Goal: Task Accomplishment & Management: Manage account settings

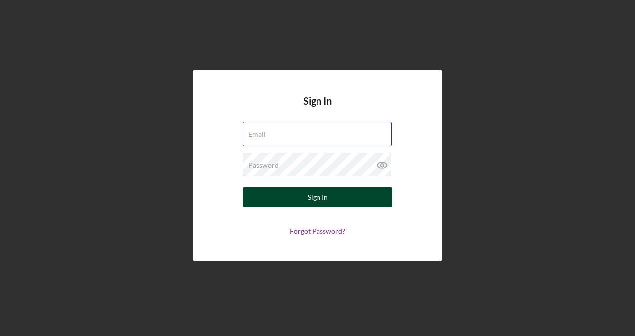
type input "[PERSON_NAME][EMAIL_ADDRESS][DOMAIN_NAME]"
click at [357, 201] on button "Sign In" at bounding box center [318, 198] width 150 height 20
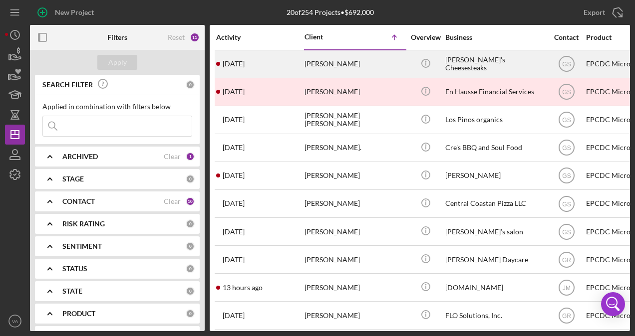
click at [497, 58] on div "[PERSON_NAME]'s Cheesesteaks" at bounding box center [495, 64] width 100 height 26
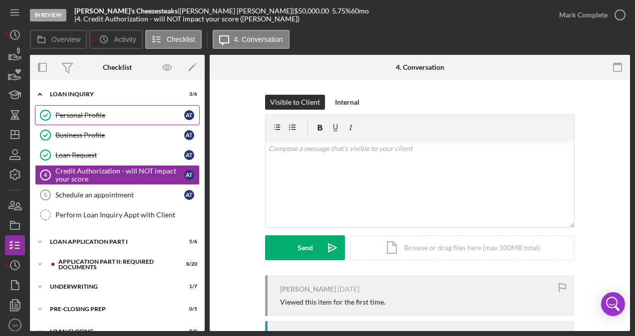
click at [95, 118] on div "Personal Profile" at bounding box center [119, 115] width 129 height 8
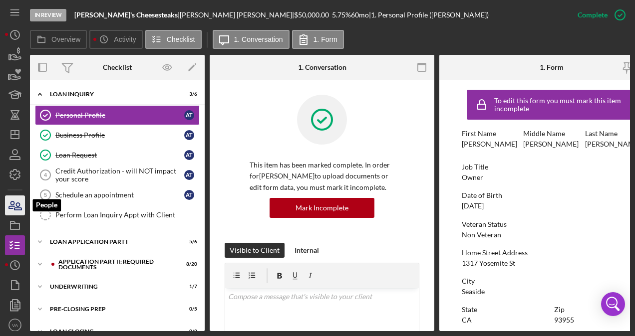
click at [14, 209] on icon "button" at bounding box center [14, 205] width 25 height 25
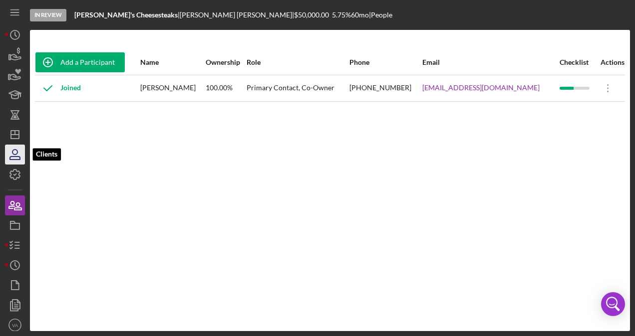
click at [22, 151] on icon "button" at bounding box center [14, 154] width 25 height 25
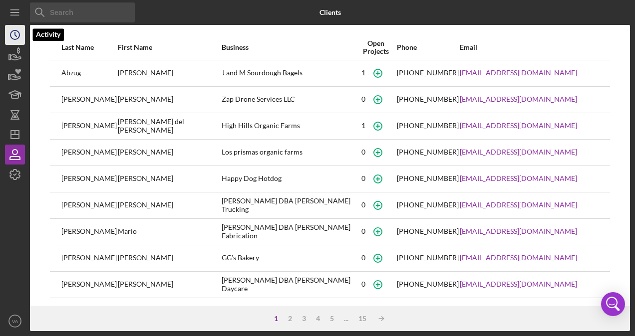
click at [17, 36] on icon "Icon/History" at bounding box center [14, 34] width 25 height 25
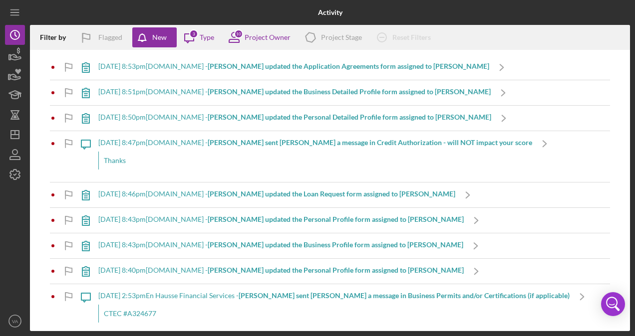
click at [213, 68] on b "[PERSON_NAME] updated the Application Agreements form assigned to [PERSON_NAME]" at bounding box center [349, 66] width 282 height 8
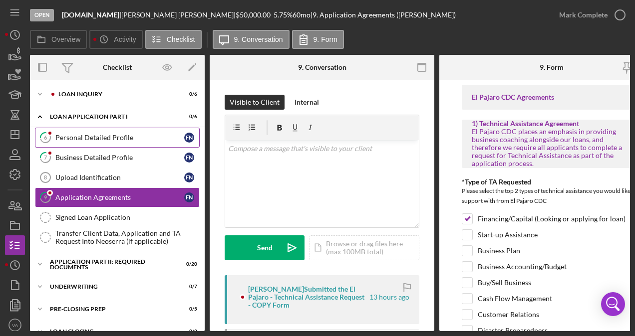
click at [110, 131] on link "6 Personal Detailed Profile F N" at bounding box center [117, 138] width 165 height 20
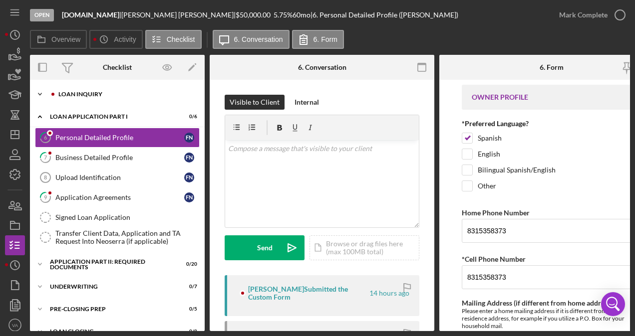
click at [105, 92] on div "Loan Inquiry" at bounding box center [125, 94] width 134 height 6
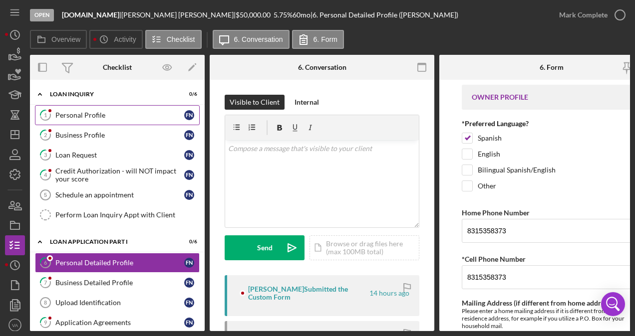
click at [101, 117] on div "Personal Profile" at bounding box center [119, 115] width 129 height 8
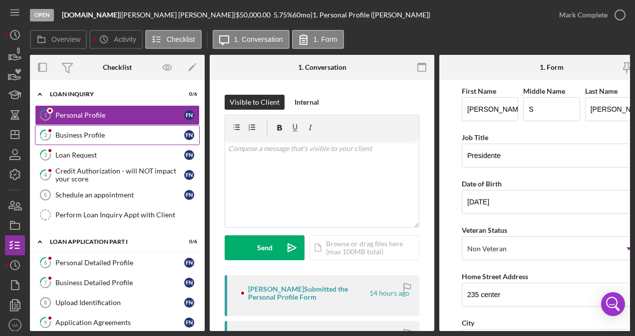
click at [97, 132] on div "Business Profile" at bounding box center [119, 135] width 129 height 8
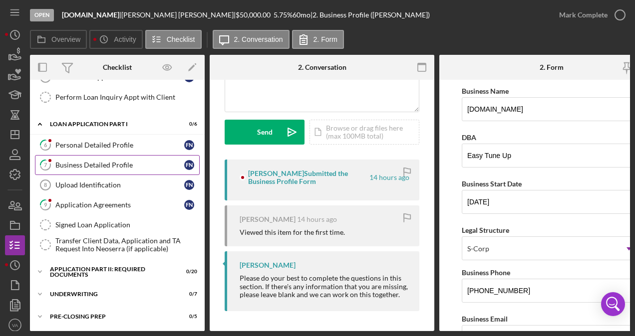
scroll to position [156, 0]
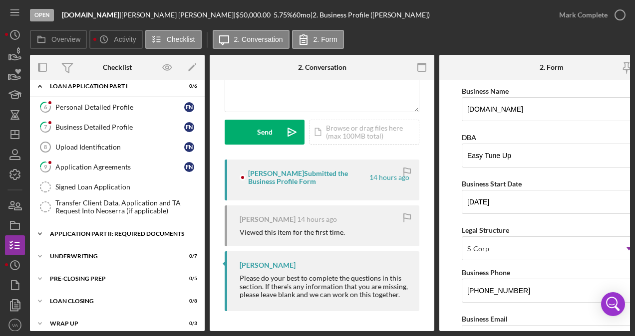
click at [127, 232] on div "Application Part II: Required Documents" at bounding box center [121, 234] width 142 height 6
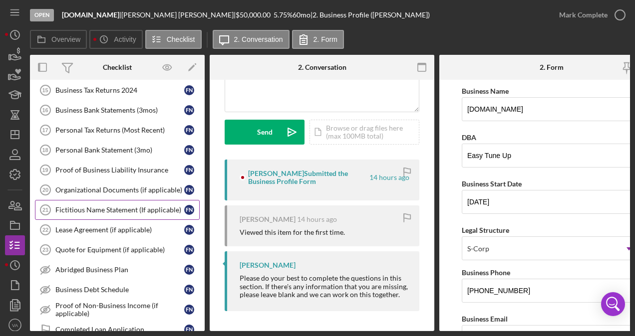
scroll to position [370, 0]
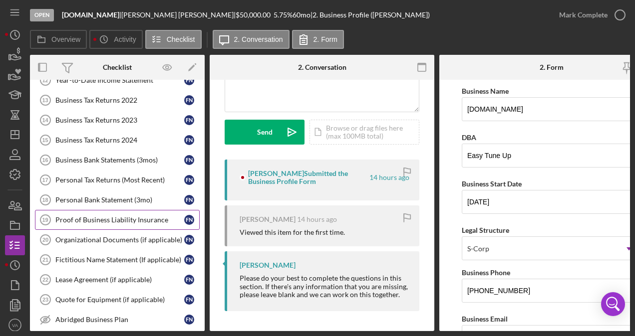
click at [106, 216] on div "Proof of Business Liability Insurance" at bounding box center [119, 220] width 129 height 8
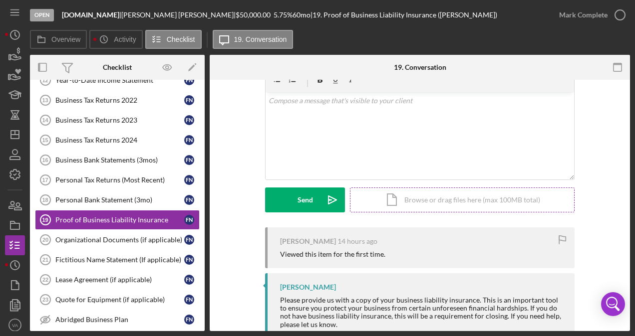
scroll to position [77, 0]
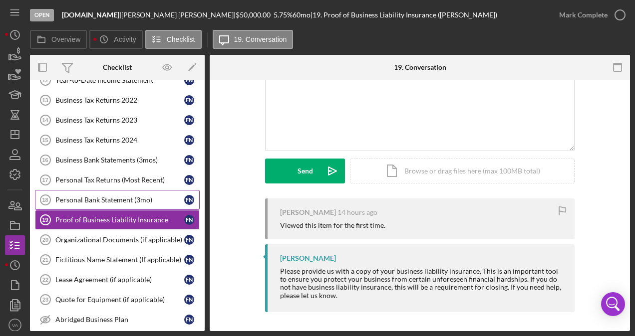
click at [108, 190] on link "Personal Bank Statement (3mo) 18 Personal Bank Statement (3mo) F N" at bounding box center [117, 200] width 165 height 20
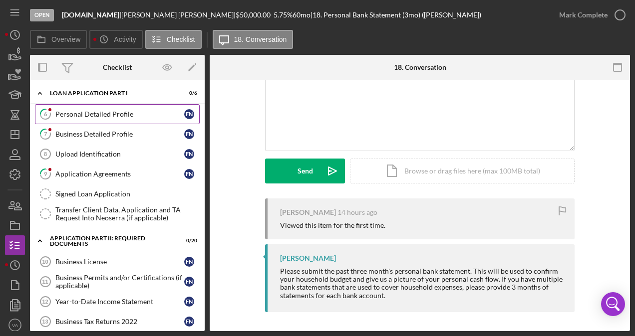
scroll to position [250, 0]
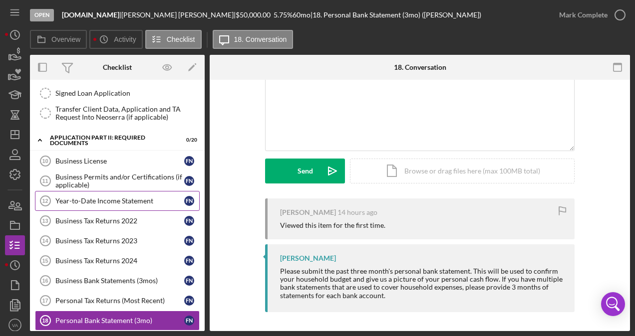
click at [101, 197] on div "Year-to-Date Income Statement" at bounding box center [119, 201] width 129 height 8
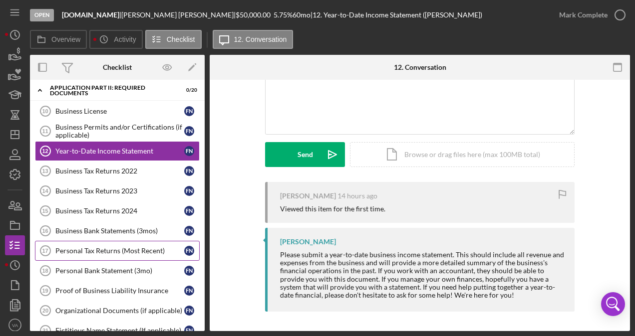
scroll to position [399, 0]
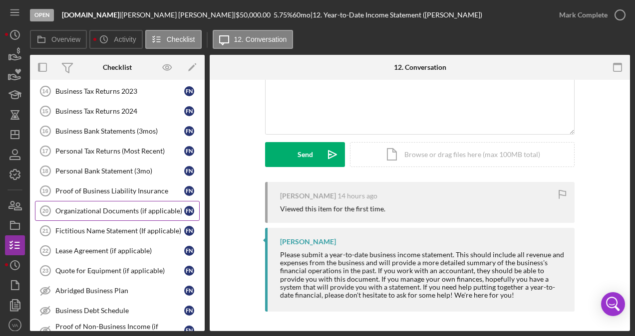
click at [127, 207] on div "Organizational Documents (if applicable)" at bounding box center [119, 211] width 129 height 8
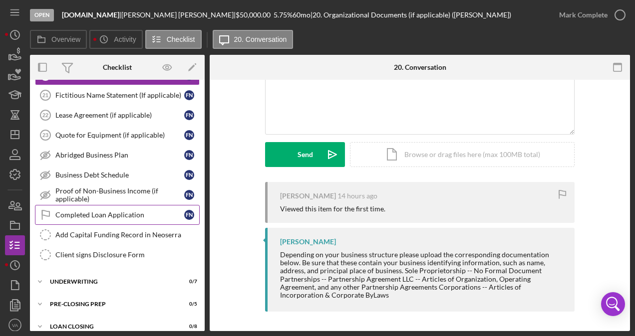
scroll to position [549, 0]
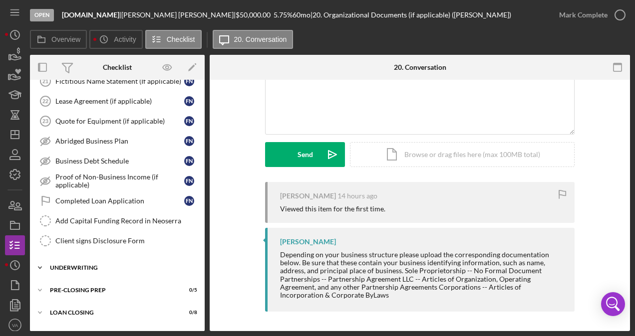
click at [117, 262] on div "Icon/Expander Underwriting 0 / 7" at bounding box center [117, 268] width 175 height 20
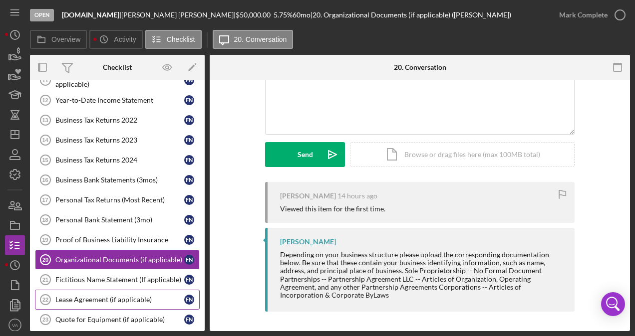
scroll to position [150, 0]
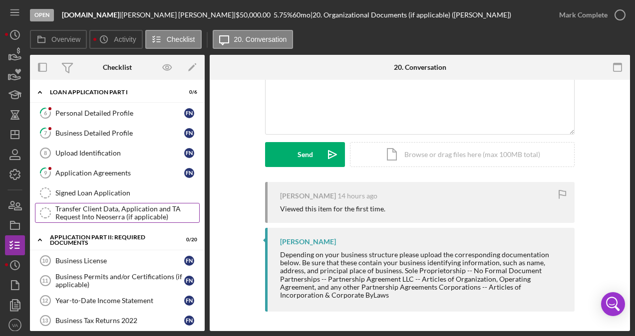
click at [125, 205] on div "Transfer Client Data, Application and TA Request Into Neoserra (if applicable)" at bounding box center [127, 213] width 144 height 16
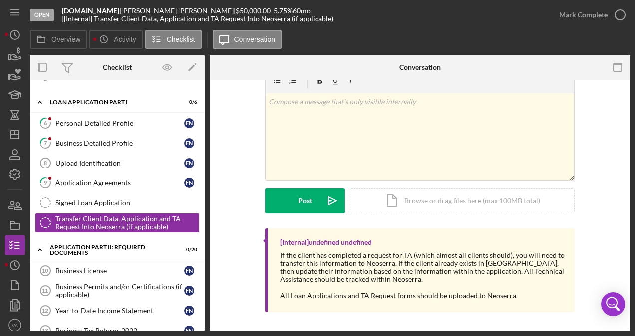
scroll to position [150, 0]
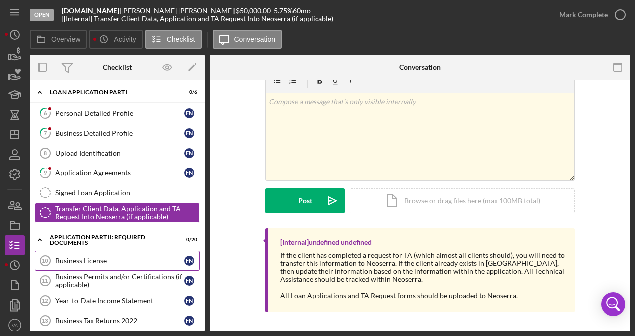
click at [128, 257] on div "Business License" at bounding box center [119, 261] width 129 height 8
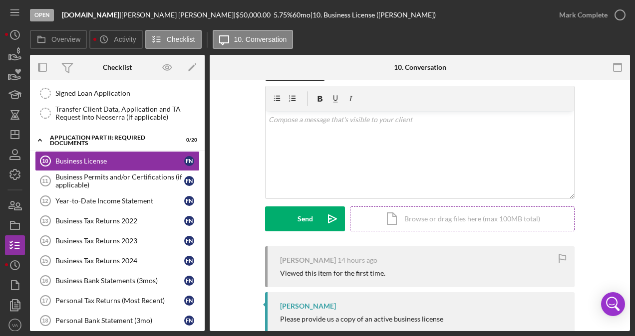
scroll to position [53, 0]
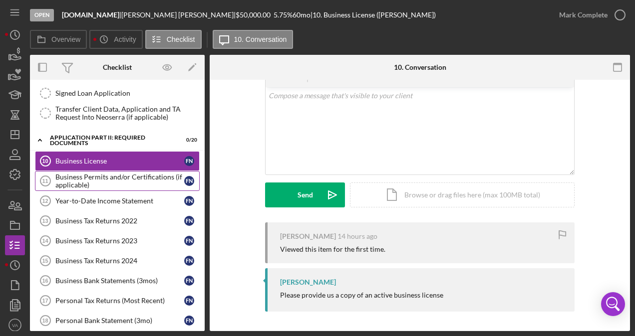
click at [118, 174] on div "Business Permits and/or Certifications (if applicable)" at bounding box center [119, 181] width 129 height 16
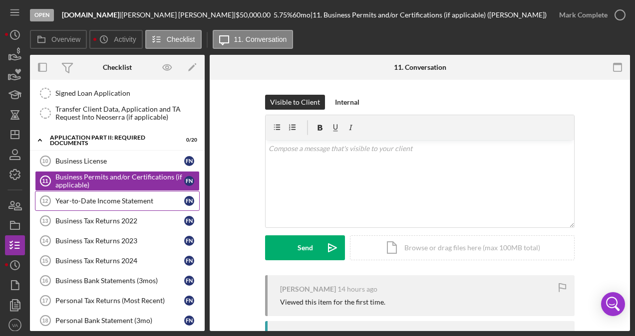
click at [113, 191] on link "Year-to-Date Income Statement 12 Year-to-Date Income Statement F N" at bounding box center [117, 201] width 165 height 20
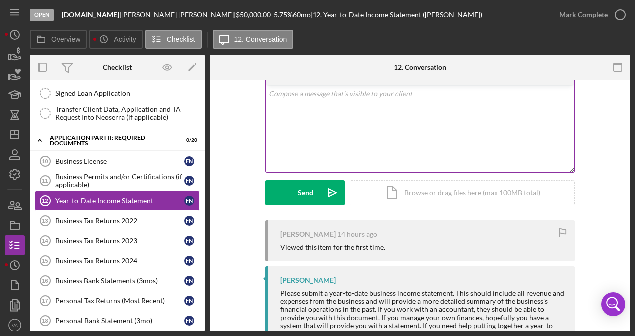
scroll to position [93, 0]
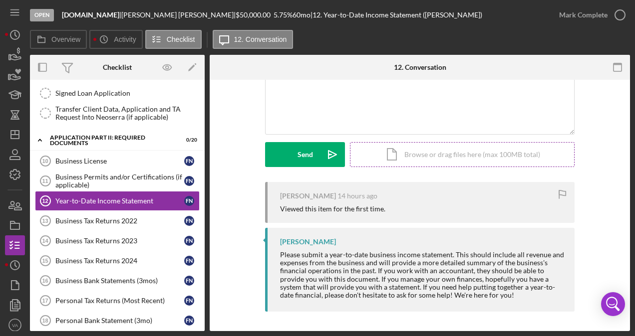
click at [448, 155] on div "Icon/Document Browse or drag files here (max 100MB total) Tap to choose files o…" at bounding box center [462, 154] width 225 height 25
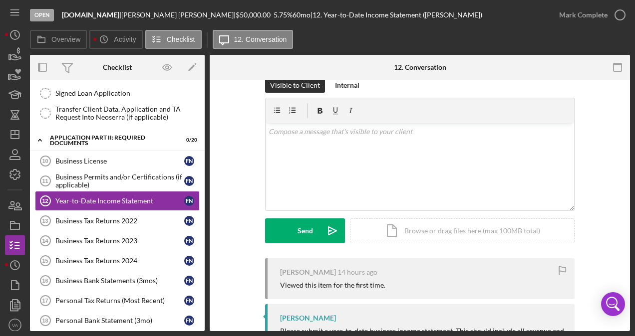
scroll to position [0, 0]
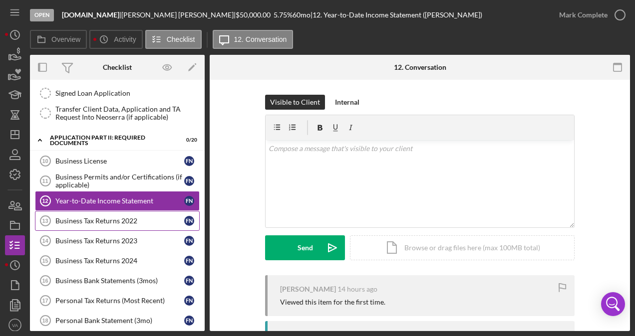
click at [121, 211] on link "Business Tax Returns 2022 13 Business Tax Returns 2022 F N" at bounding box center [117, 221] width 165 height 20
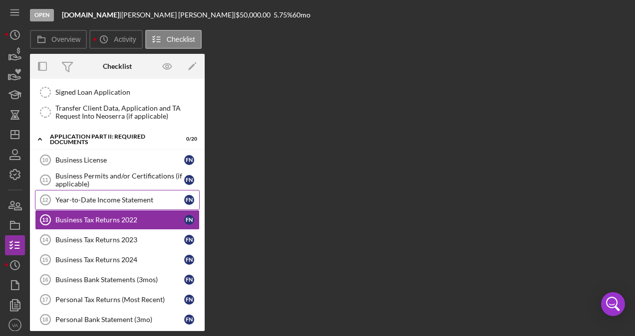
click at [120, 196] on div "Year-to-Date Income Statement" at bounding box center [119, 200] width 129 height 8
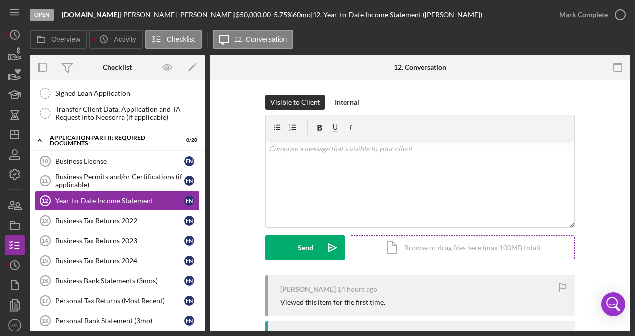
click at [466, 252] on div "Icon/Document Browse or drag files here (max 100MB total) Tap to choose files o…" at bounding box center [462, 248] width 225 height 25
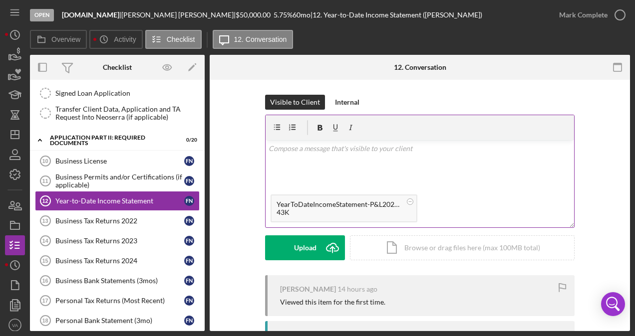
click at [290, 213] on div "43K" at bounding box center [339, 213] width 125 height 8
click at [363, 216] on div "43K" at bounding box center [339, 213] width 125 height 8
click at [408, 203] on circle at bounding box center [410, 202] width 6 height 6
click at [483, 249] on div "Icon/Document Browse or drag files here (max 100MB total) Tap to choose files o…" at bounding box center [462, 248] width 225 height 25
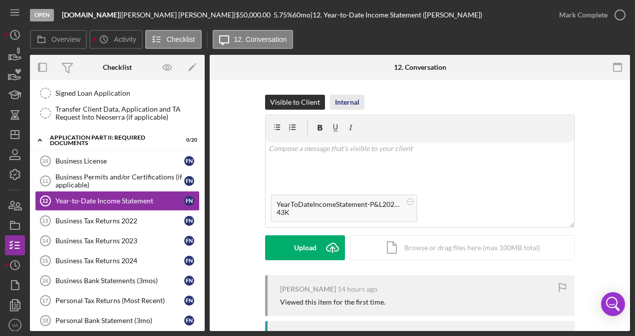
click at [343, 101] on div "Internal" at bounding box center [347, 102] width 24 height 15
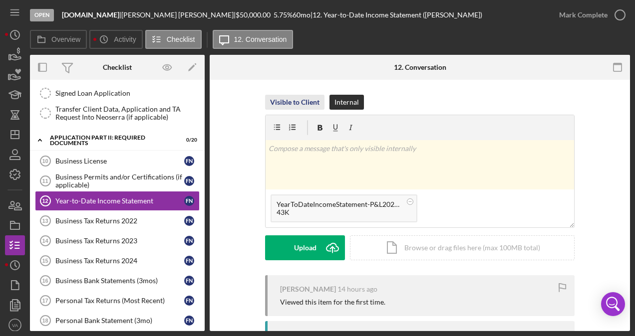
click at [303, 105] on div "Visible to Client" at bounding box center [294, 102] width 49 height 15
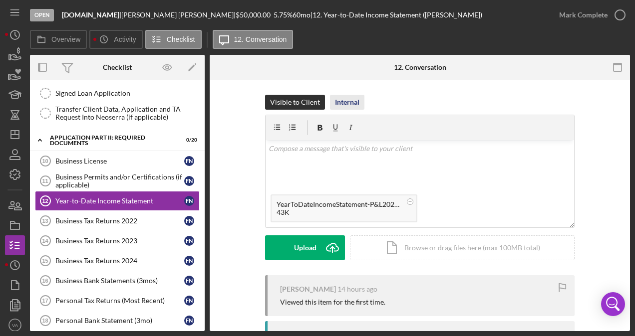
click at [340, 106] on div "Internal" at bounding box center [347, 102] width 24 height 15
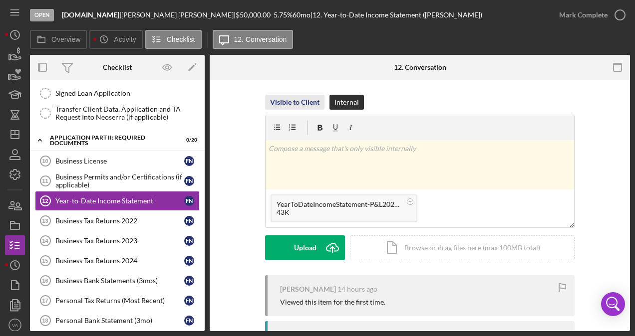
click at [305, 99] on div "Visible to Client" at bounding box center [294, 102] width 49 height 15
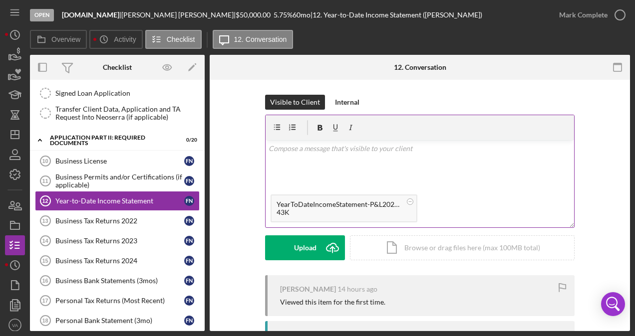
scroll to position [93, 0]
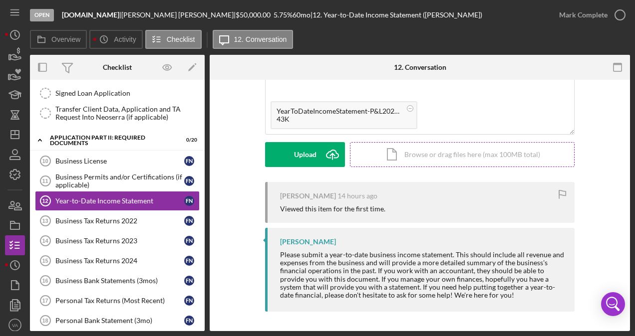
click at [500, 157] on div "Icon/Document Browse or drag files here (max 100MB total) Tap to choose files o…" at bounding box center [462, 154] width 225 height 25
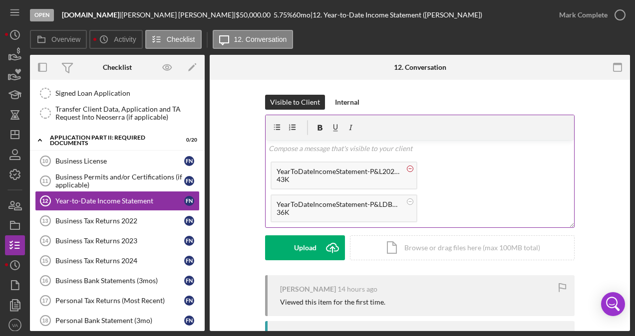
scroll to position [31, 0]
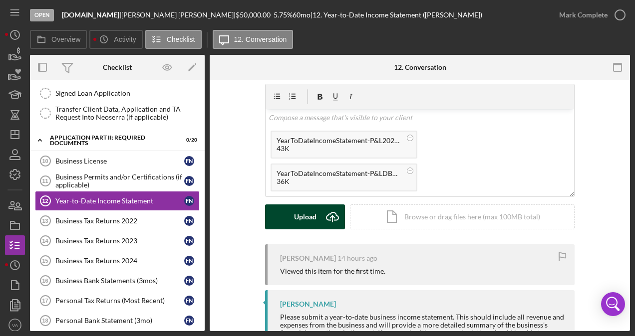
click at [329, 218] on icon "Icon/Upload" at bounding box center [332, 217] width 25 height 25
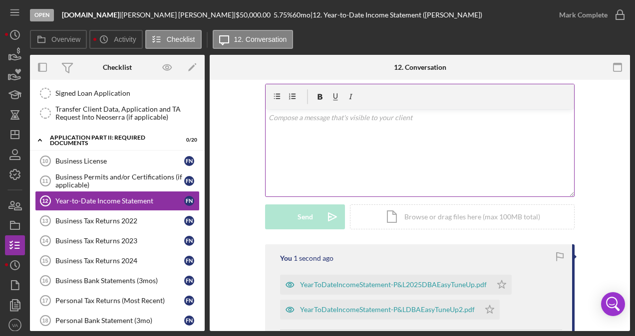
click at [429, 153] on div "v Color teal Color pink Remove color Add row above Add row below Add column bef…" at bounding box center [420, 152] width 308 height 87
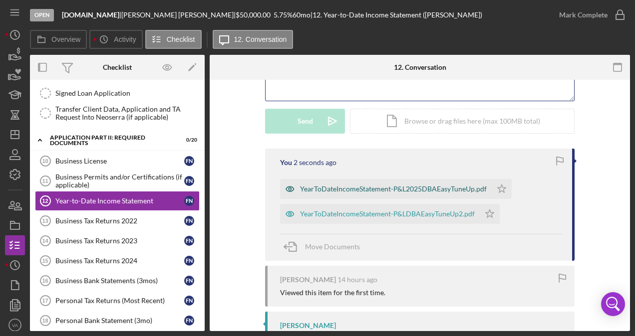
scroll to position [131, 0]
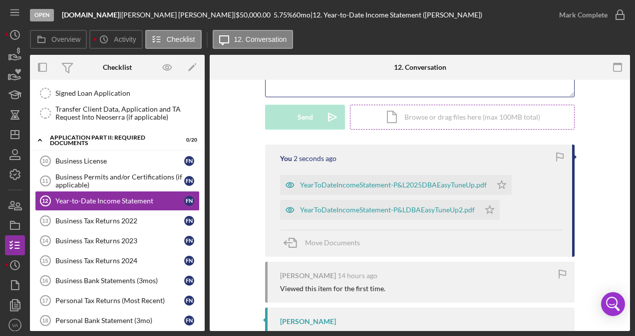
click at [435, 121] on div "Icon/Document Browse or drag files here (max 100MB total) Tap to choose files o…" at bounding box center [462, 117] width 225 height 25
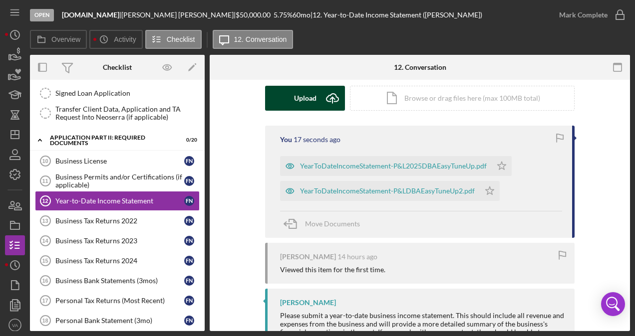
scroll to position [50, 0]
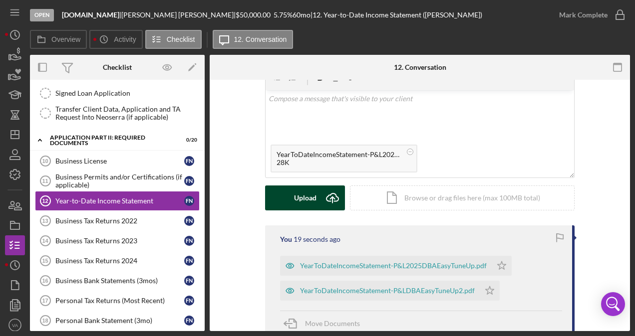
click at [312, 201] on div "Upload" at bounding box center [305, 198] width 22 height 25
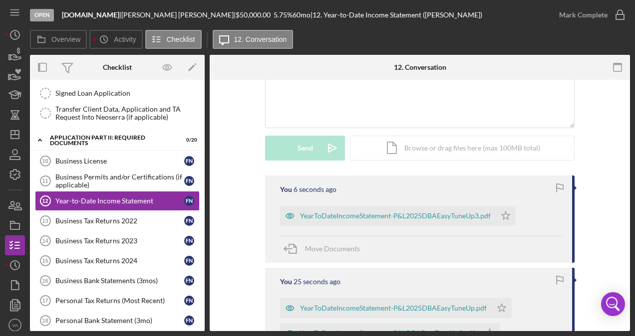
scroll to position [150, 0]
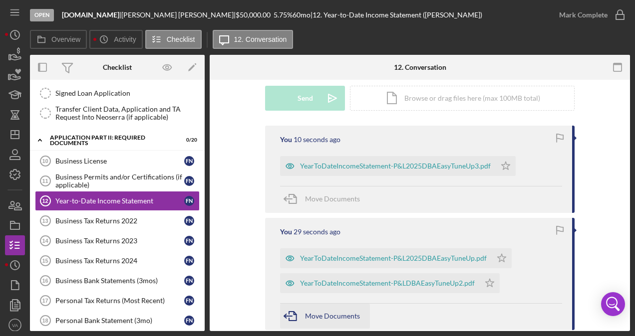
click at [340, 316] on span "Move Documents" at bounding box center [332, 316] width 55 height 8
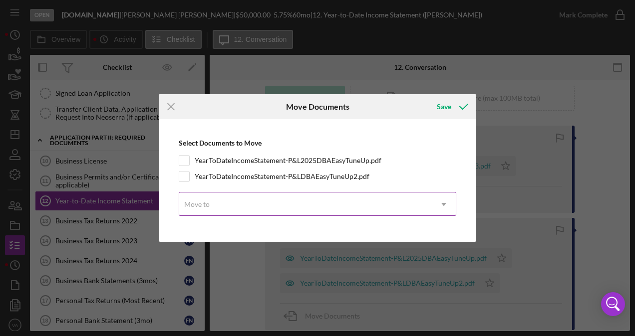
click at [395, 207] on div "Move to" at bounding box center [305, 204] width 253 height 23
click at [396, 208] on div "Move to" at bounding box center [305, 204] width 253 height 23
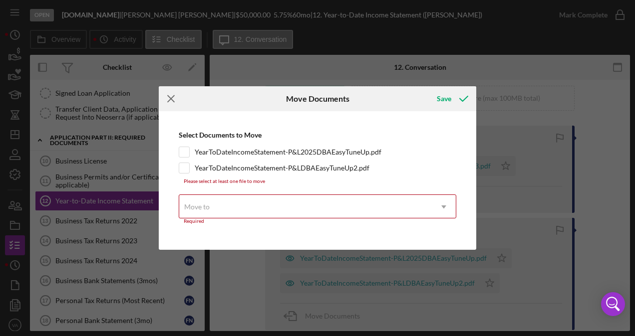
click at [169, 96] on icon "Icon/Menu Close" at bounding box center [171, 98] width 25 height 25
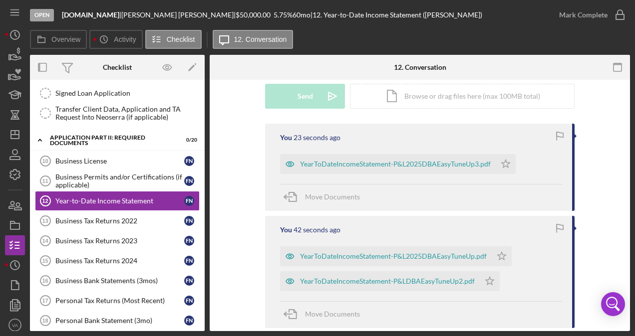
scroll to position [103, 0]
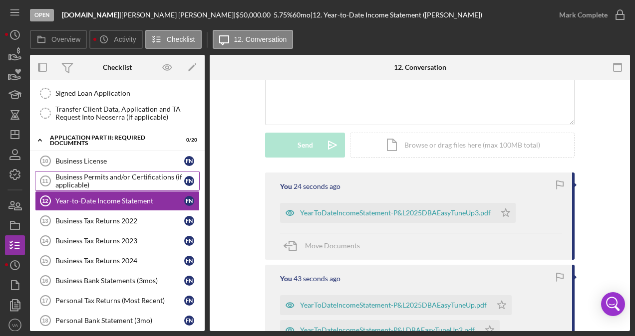
click at [109, 176] on div "Business Permits and/or Certifications (if applicable)" at bounding box center [119, 181] width 129 height 16
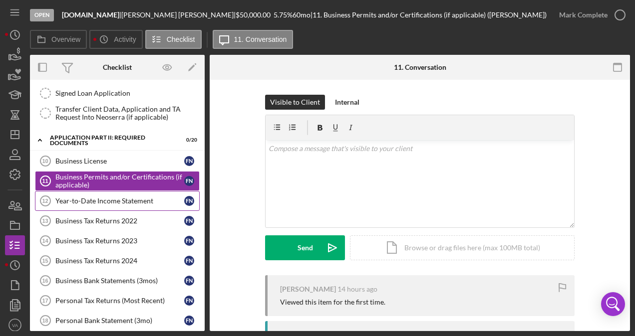
click at [113, 197] on div "Year-to-Date Income Statement" at bounding box center [119, 201] width 129 height 8
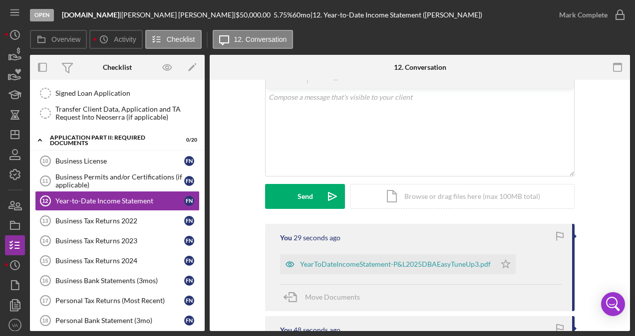
scroll to position [50, 0]
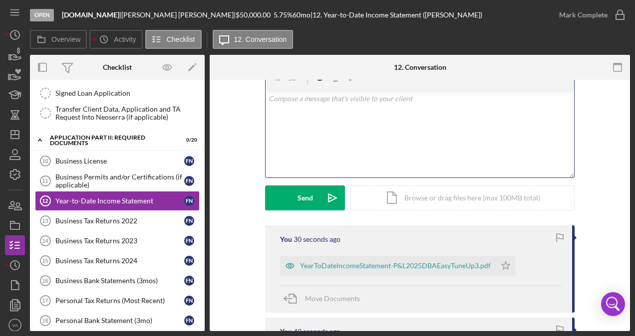
click at [329, 124] on div "v Color teal Color pink Remove color Add row above Add row below Add column bef…" at bounding box center [420, 133] width 308 height 87
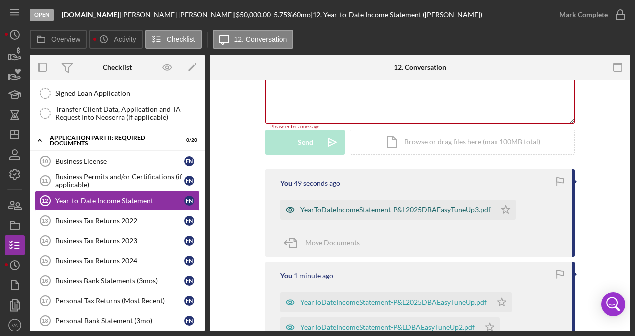
scroll to position [150, 0]
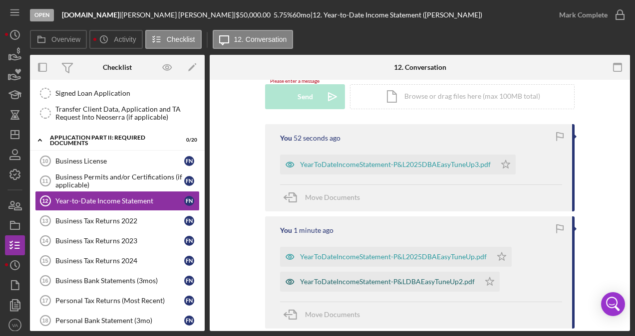
click at [441, 282] on div "YearToDateIncomeStatement-P&LDBAEasyTuneUp2.pdf" at bounding box center [387, 282] width 175 height 8
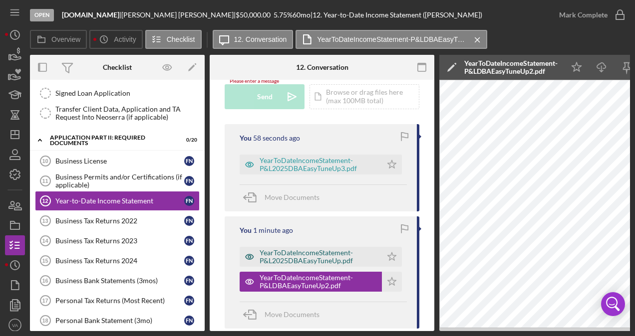
click at [321, 253] on div "YearToDateIncomeStatement-P&L2025DBAEasyTuneUp.pdf" at bounding box center [318, 257] width 117 height 16
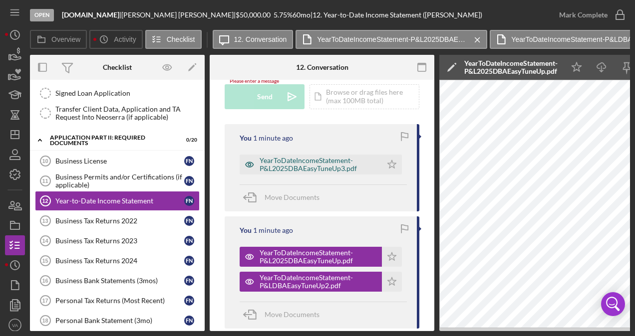
click at [327, 165] on div "YearToDateIncomeStatement-P&L2025DBAEasyTuneUp3.pdf" at bounding box center [318, 165] width 117 height 16
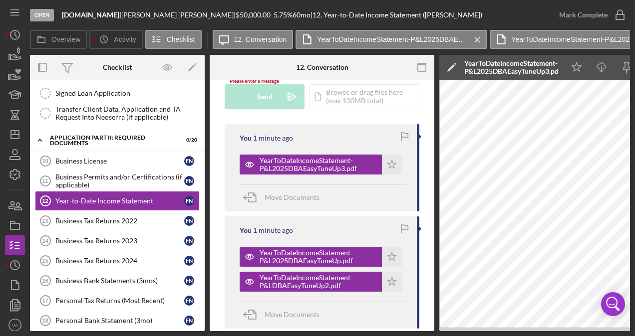
click at [344, 233] on div "You 1 minute ago" at bounding box center [323, 231] width 167 height 8
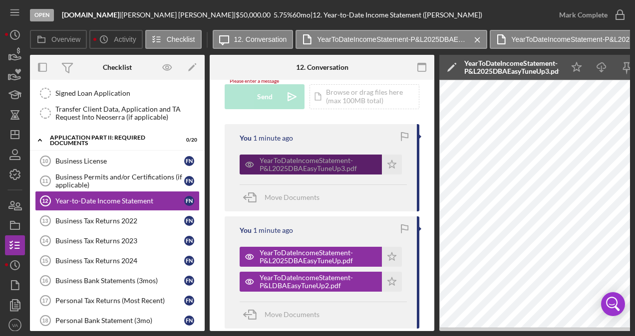
click at [339, 164] on div "YearToDateIncomeStatement-P&L2025DBAEasyTuneUp3.pdf" at bounding box center [318, 165] width 117 height 16
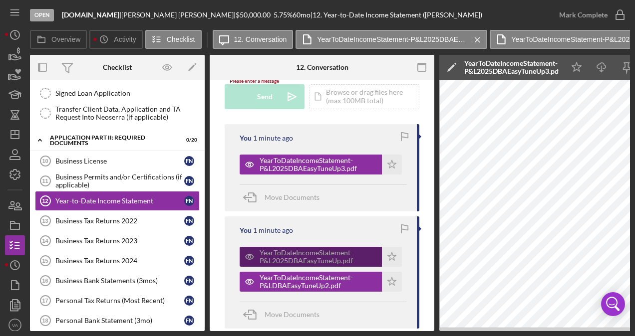
click at [342, 259] on div "YearToDateIncomeStatement-P&L2025DBAEasyTuneUp.pdf" at bounding box center [318, 257] width 117 height 16
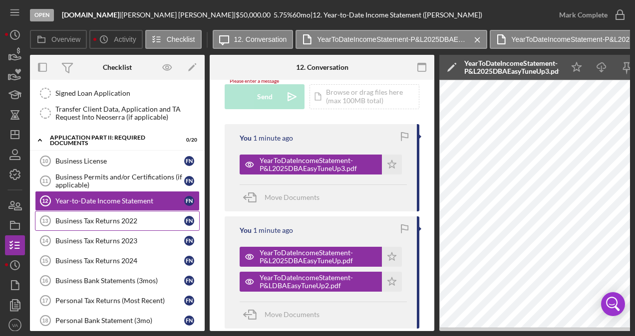
click at [142, 217] on div "Business Tax Returns 2022" at bounding box center [119, 221] width 129 height 8
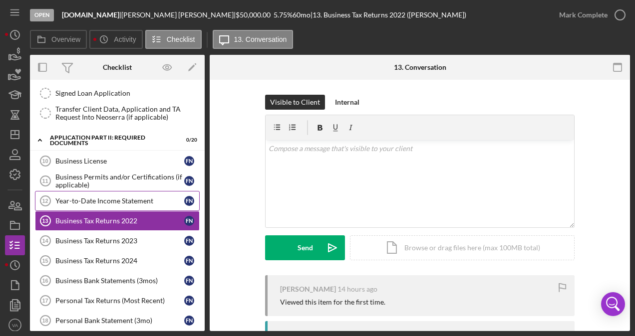
click at [149, 197] on div "Year-to-Date Income Statement" at bounding box center [119, 201] width 129 height 8
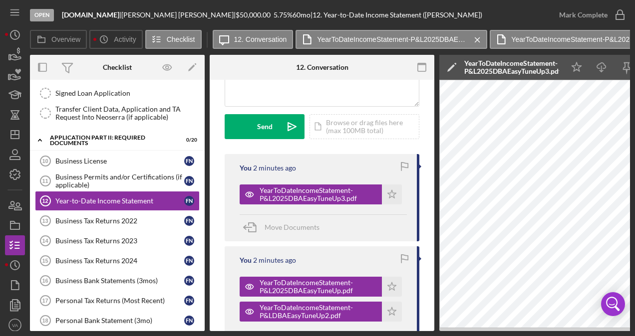
scroll to position [200, 0]
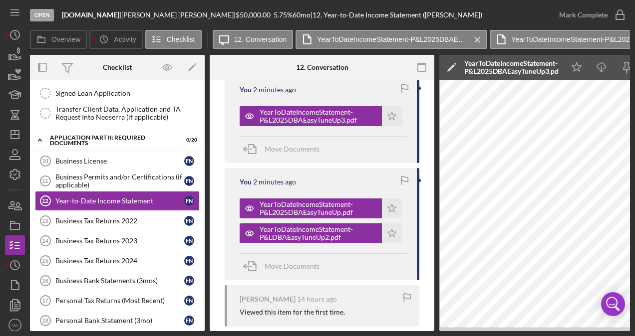
click at [370, 268] on div "Move Documents" at bounding box center [323, 267] width 167 height 27
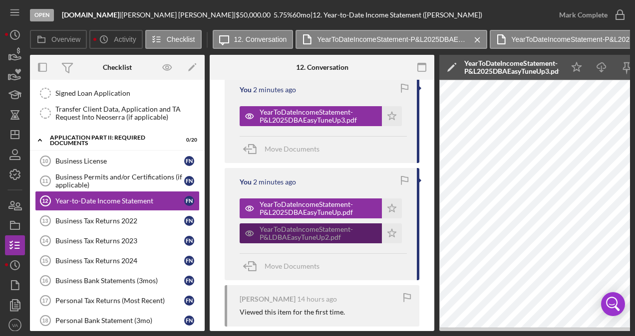
click at [345, 229] on div "YearToDateIncomeStatement-P&LDBAEasyTuneUp2.pdf" at bounding box center [318, 234] width 117 height 16
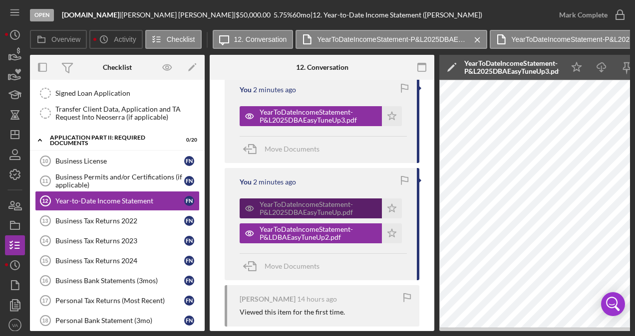
click at [334, 202] on div "YearToDateIncomeStatement-P&L2025DBAEasyTuneUp.pdf" at bounding box center [318, 209] width 117 height 16
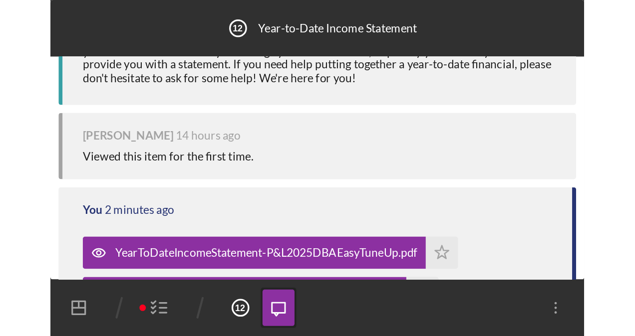
scroll to position [0, 0]
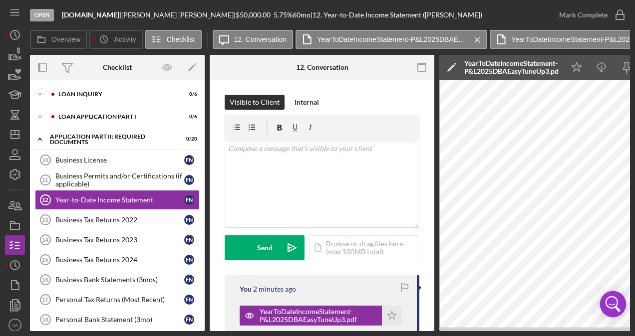
click at [619, 307] on icon "Open Intercom Messenger" at bounding box center [613, 304] width 24 height 24
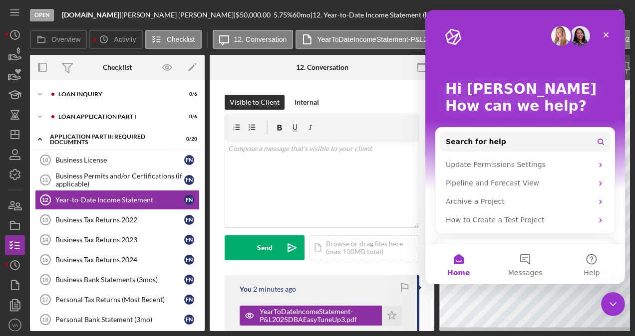
click at [616, 307] on icon "Close Intercom Messenger" at bounding box center [613, 304] width 12 height 12
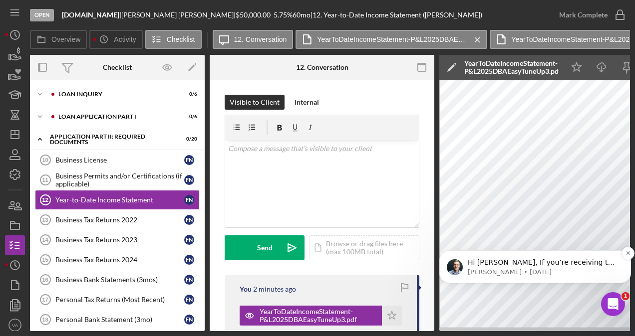
click at [582, 269] on p "[PERSON_NAME] • [DATE]" at bounding box center [543, 272] width 151 height 9
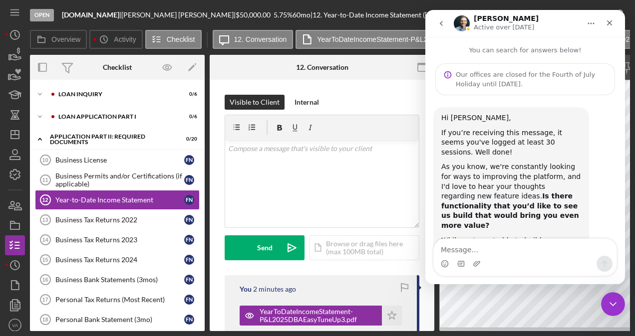
scroll to position [67, 0]
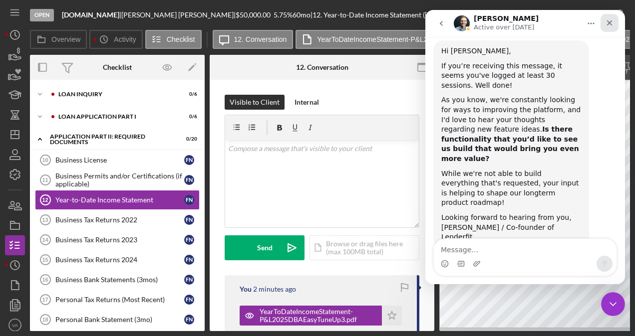
click at [612, 19] on icon "Close" at bounding box center [609, 23] width 8 height 8
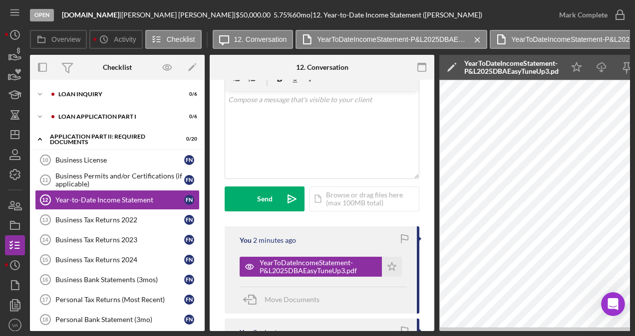
scroll to position [150, 0]
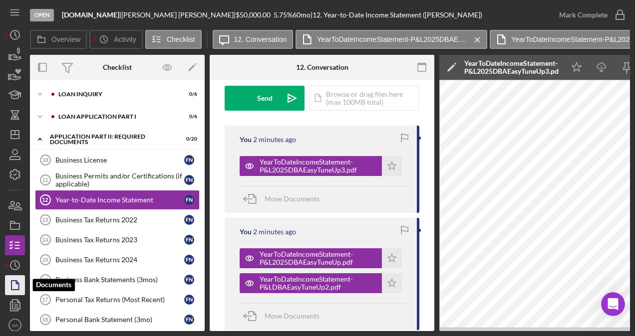
click at [23, 284] on icon "button" at bounding box center [14, 285] width 25 height 25
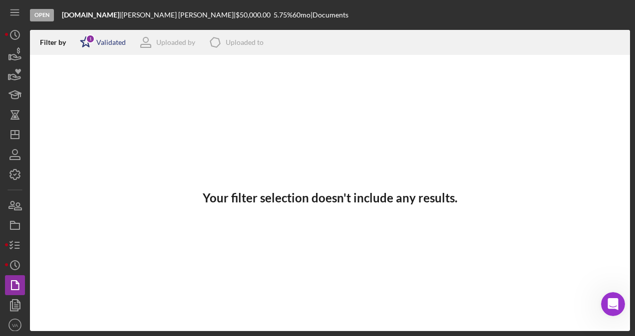
click at [112, 42] on div "Validated" at bounding box center [110, 42] width 29 height 8
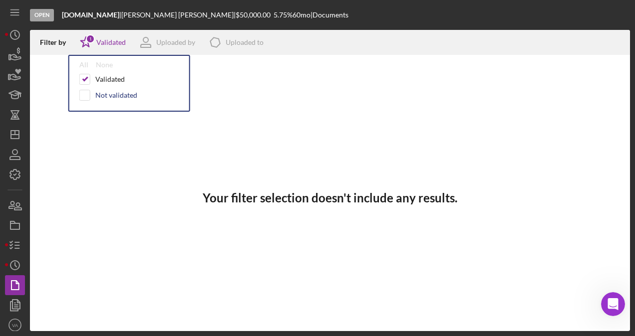
click at [125, 97] on div "Not validated" at bounding box center [116, 95] width 42 height 8
checkbox input "true"
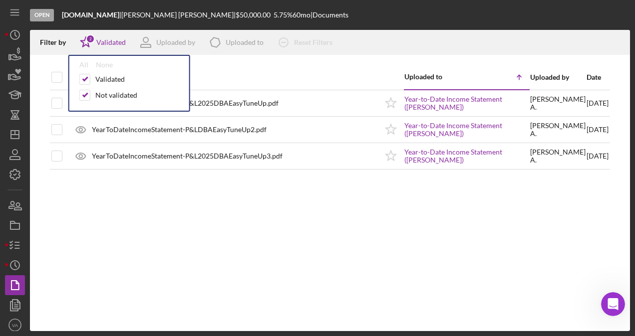
click at [275, 216] on div "Document Uploaded to Icon/Table Sort Arrow Uploaded by Date YearToDateIncomeSta…" at bounding box center [330, 198] width 600 height 267
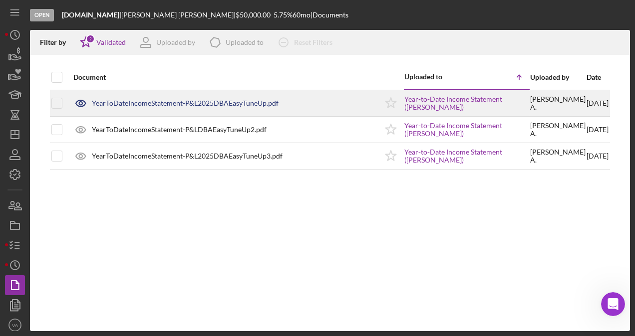
click at [293, 106] on div "YearToDateIncomeStatement-P&L2025DBAEasyTuneUp.pdf" at bounding box center [222, 103] width 309 height 25
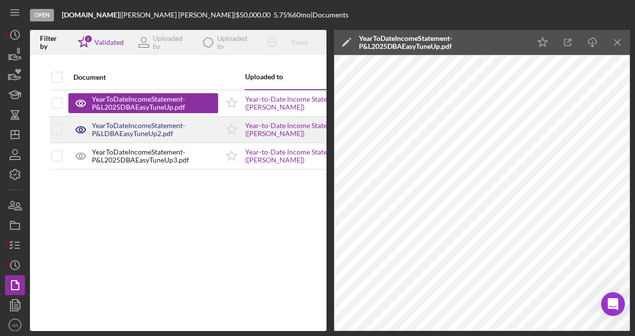
click at [200, 134] on div "YearToDateIncomeStatement-P&LDBAEasyTuneUp2.pdf" at bounding box center [155, 130] width 126 height 16
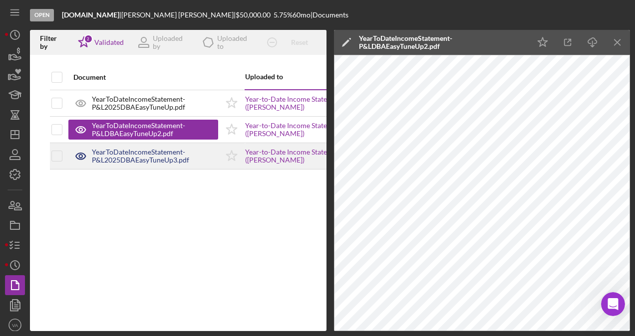
click at [202, 149] on div "YearToDateIncomeStatement-P&L2025DBAEasyTuneUp3.pdf" at bounding box center [155, 156] width 126 height 16
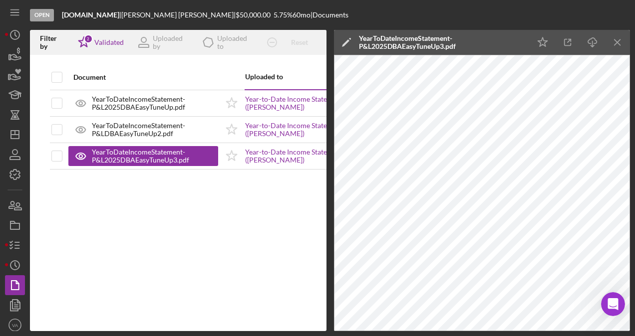
click at [621, 42] on icon "Icon/Menu Close" at bounding box center [617, 42] width 22 height 22
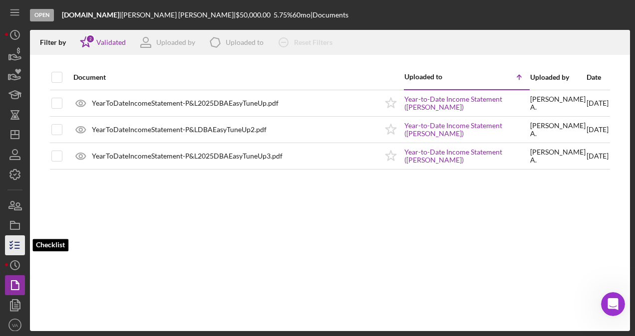
click at [12, 242] on polyline "button" at bounding box center [11, 242] width 2 height 1
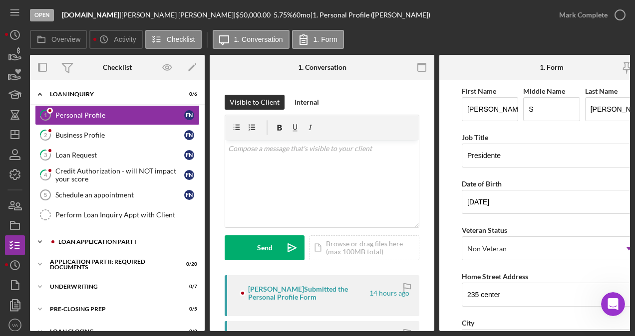
click at [105, 243] on div "Icon/Expander Loan Application Part I 0 / 6" at bounding box center [117, 242] width 175 height 20
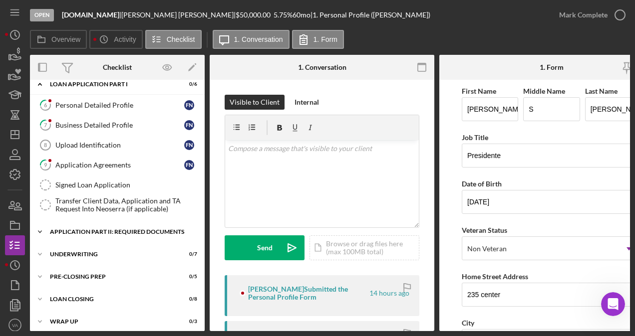
scroll to position [162, 0]
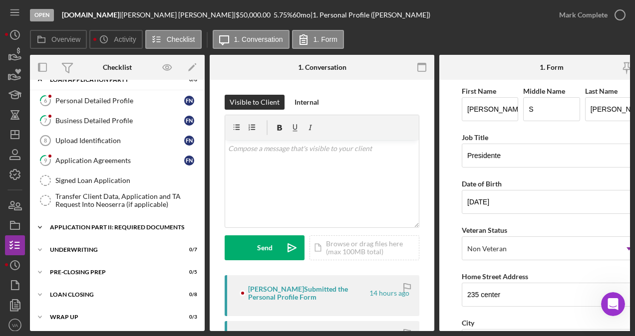
click at [97, 227] on div "Icon/Expander Application Part II: Required Documents 0 / 20" at bounding box center [117, 228] width 175 height 20
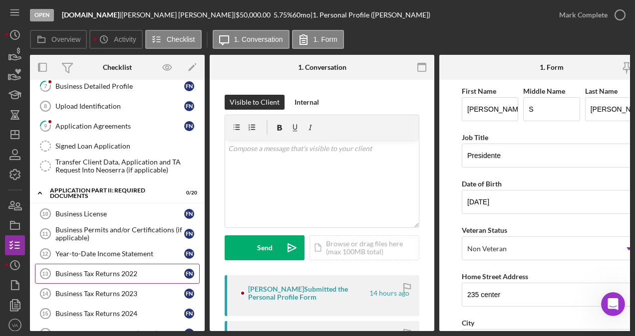
scroll to position [212, 0]
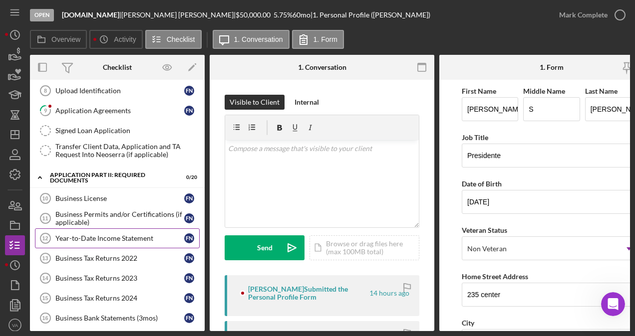
click at [106, 240] on link "Year-to-Date Income Statement 12 Year-to-Date Income Statement F N" at bounding box center [117, 239] width 165 height 20
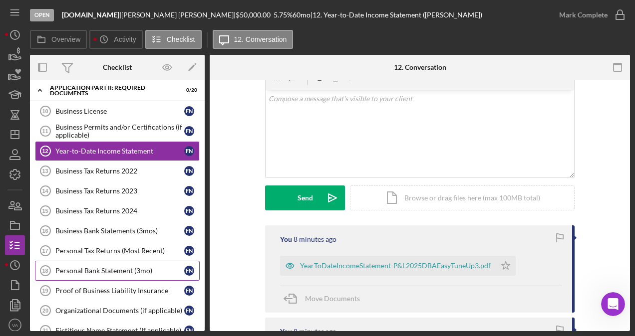
scroll to position [312, 0]
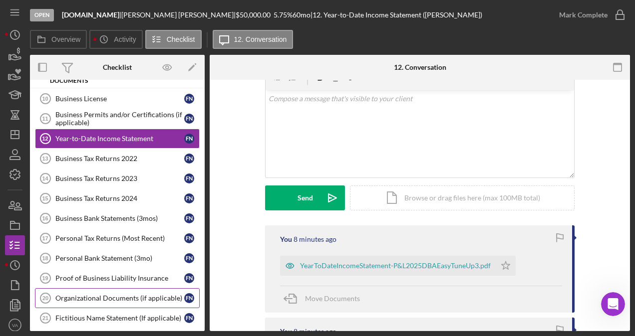
click at [134, 294] on div "Organizational Documents (if applicable)" at bounding box center [119, 298] width 129 height 8
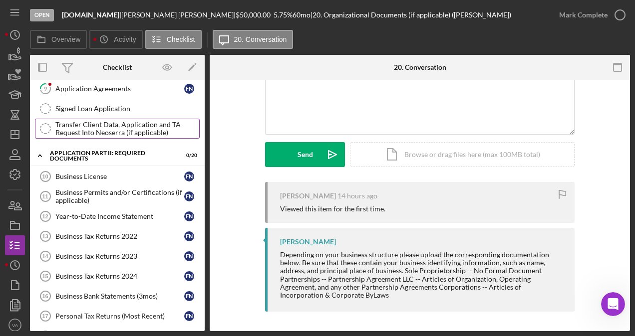
scroll to position [258, 0]
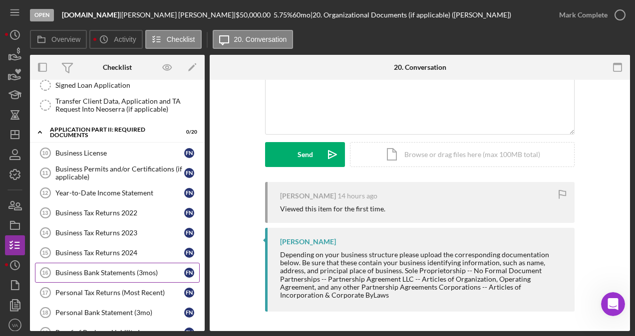
click at [107, 263] on link "Business Bank Statements (3mos) 16 Business Bank Statements (3mos) F N" at bounding box center [117, 273] width 165 height 20
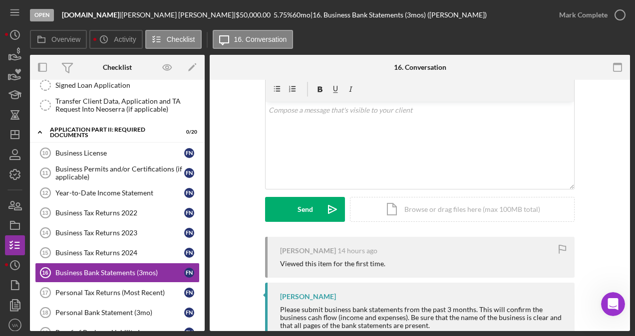
scroll to position [69, 0]
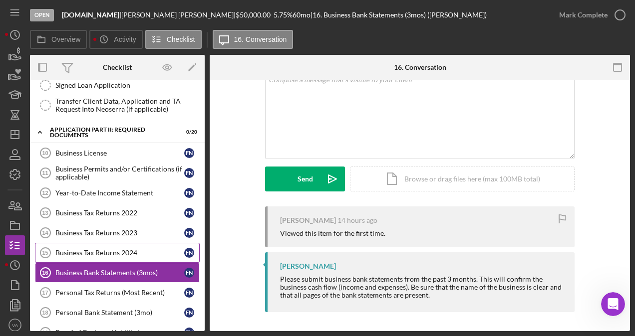
click at [109, 249] on div "Business Tax Returns 2024" at bounding box center [119, 253] width 129 height 8
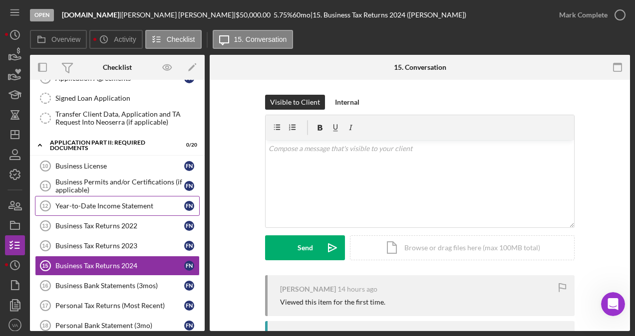
scroll to position [258, 0]
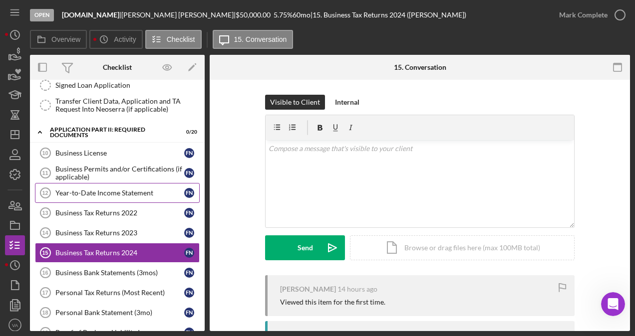
click at [130, 189] on div "Year-to-Date Income Statement" at bounding box center [119, 193] width 129 height 8
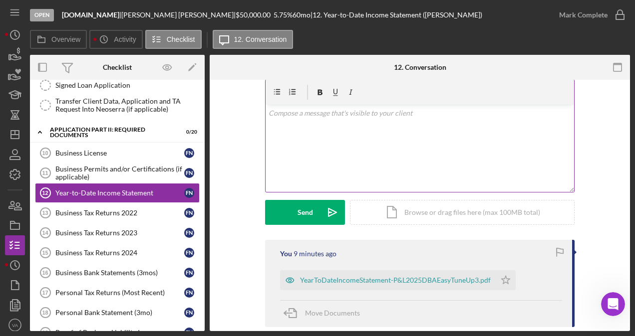
scroll to position [50, 0]
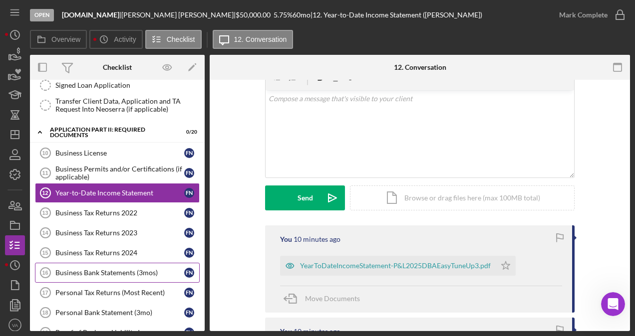
click at [164, 269] on div "Business Bank Statements (3mos)" at bounding box center [119, 273] width 129 height 8
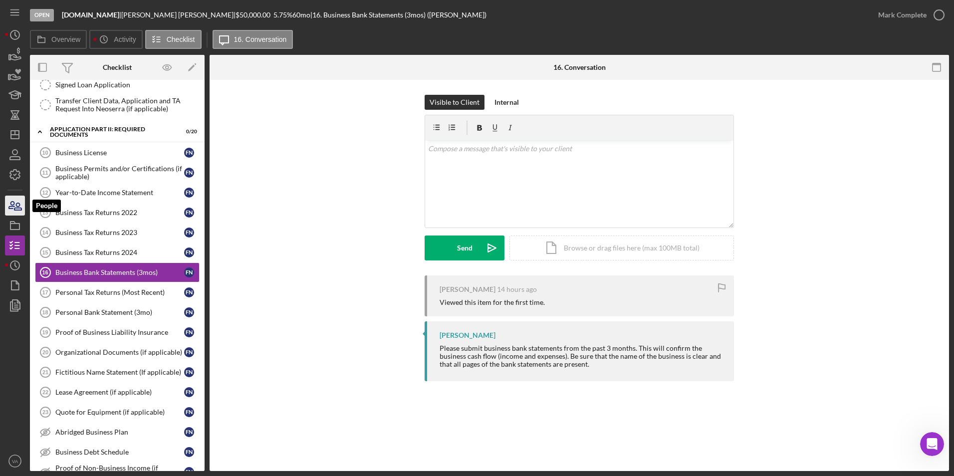
click at [11, 208] on icon "button" at bounding box center [11, 205] width 5 height 7
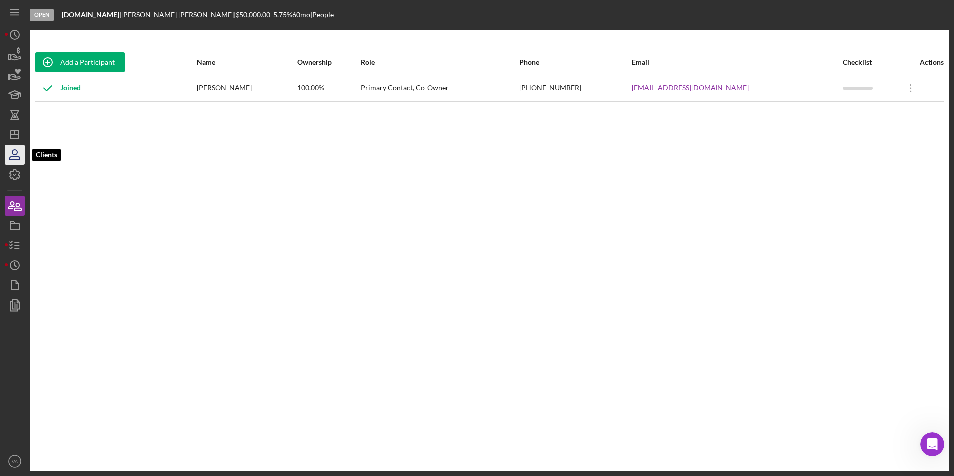
click at [16, 153] on icon "button" at bounding box center [14, 154] width 25 height 25
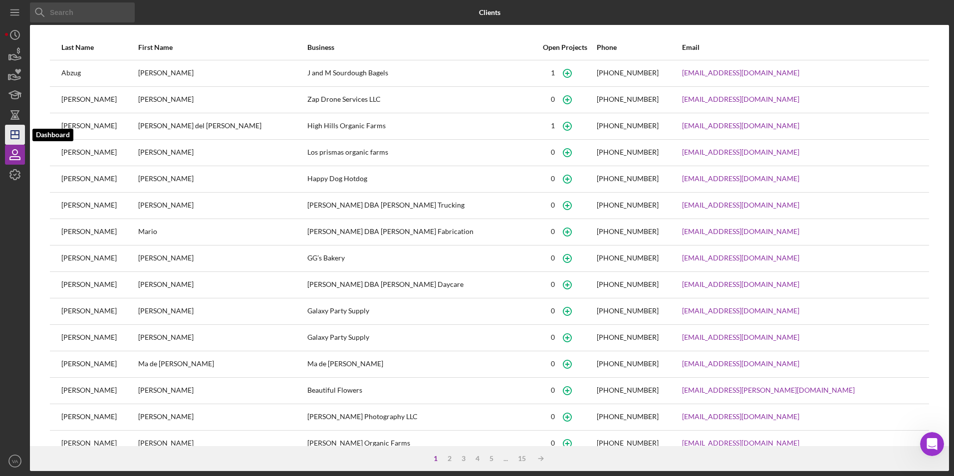
click at [17, 133] on icon "Icon/Dashboard" at bounding box center [14, 134] width 25 height 25
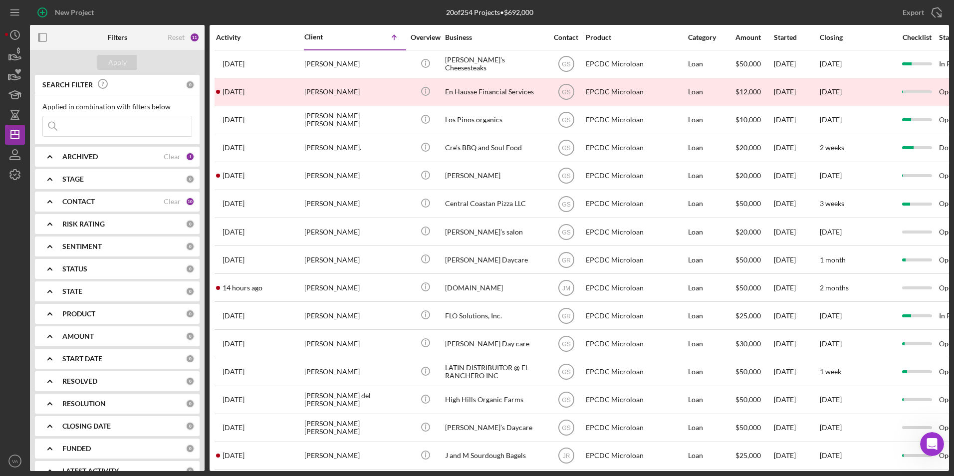
click at [137, 126] on input at bounding box center [117, 126] width 149 height 20
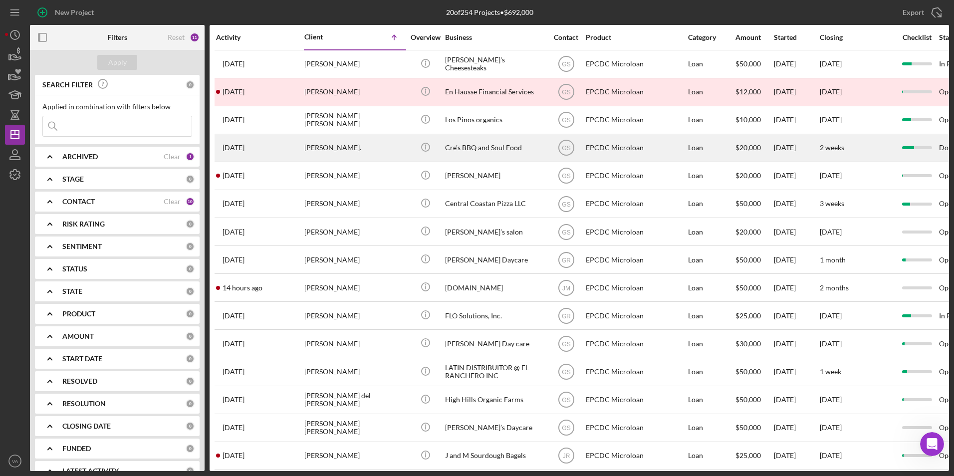
click at [516, 156] on div "Cre's BBQ and Soul Food" at bounding box center [495, 148] width 100 height 26
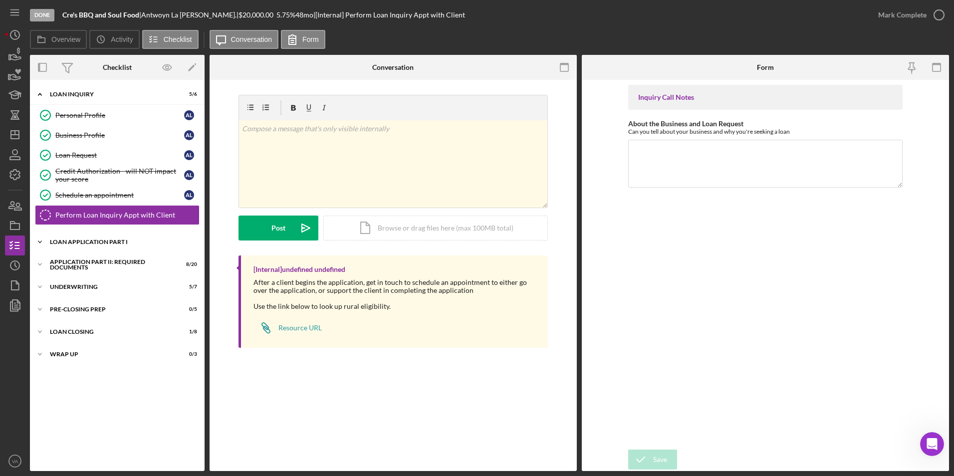
click at [41, 237] on icon "Icon/Expander" at bounding box center [40, 242] width 20 height 20
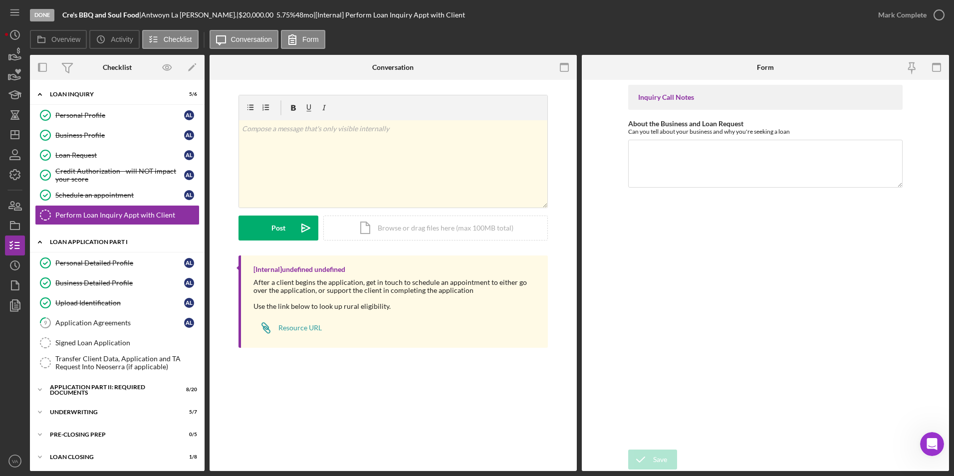
click at [44, 240] on icon "Icon/Expander" at bounding box center [40, 242] width 20 height 20
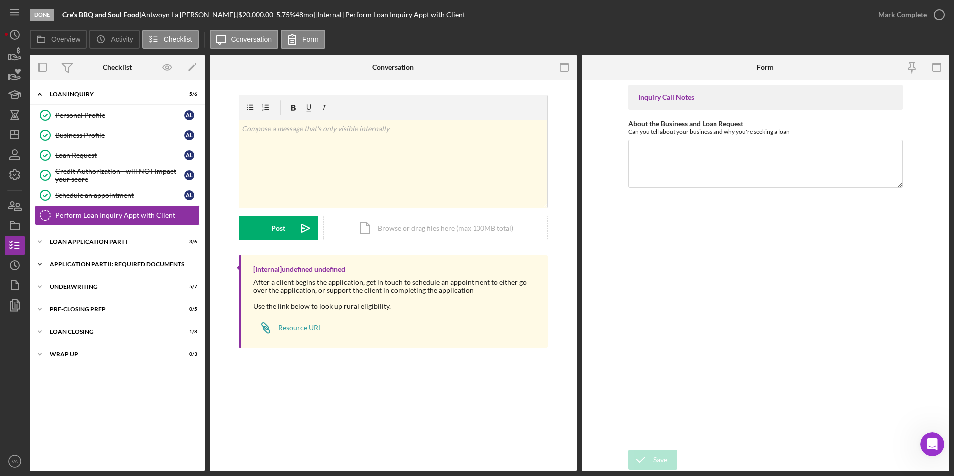
click at [45, 266] on icon "Icon/Expander" at bounding box center [40, 265] width 20 height 20
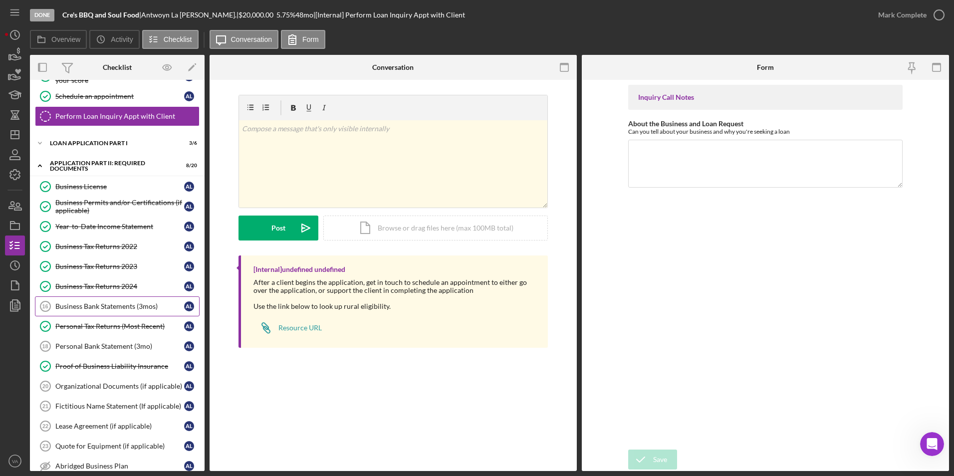
scroll to position [100, 0]
click at [105, 226] on div "Year-to-Date Income Statement" at bounding box center [119, 226] width 129 height 8
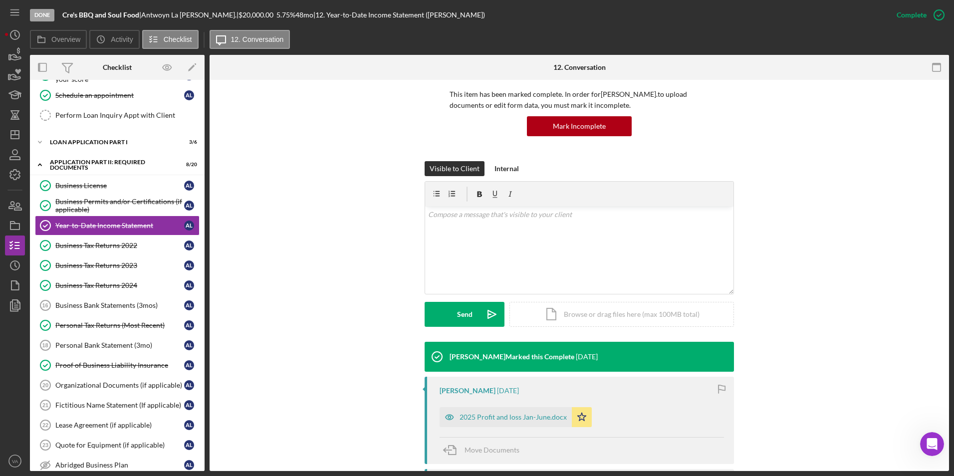
scroll to position [173, 0]
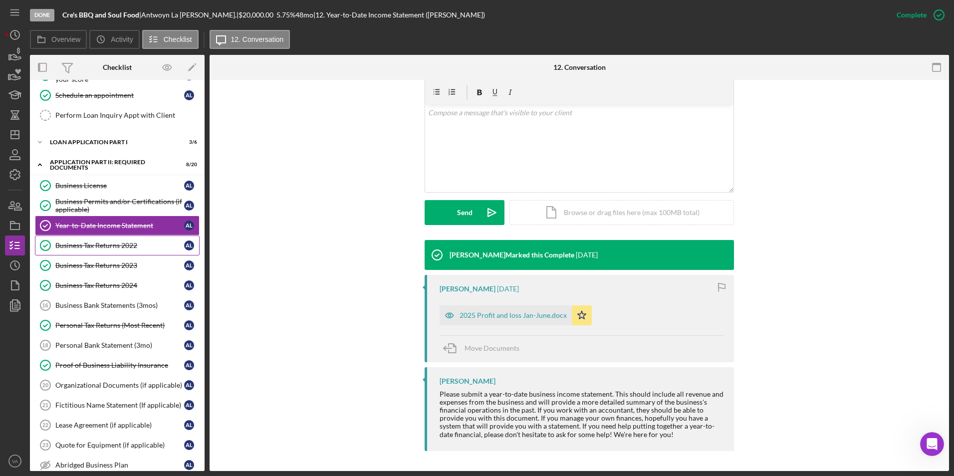
click at [146, 250] on link "Business Tax Returns 2022 Business Tax Returns 2022 A L" at bounding box center [117, 246] width 165 height 20
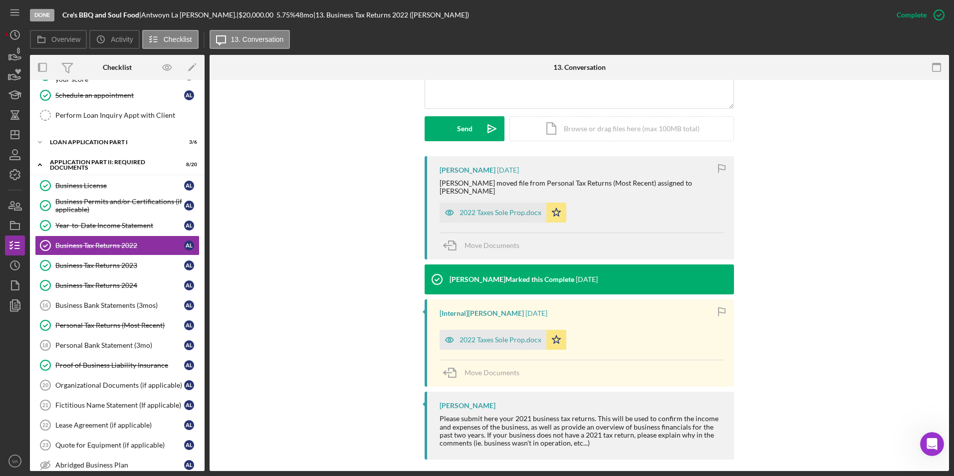
scroll to position [257, 0]
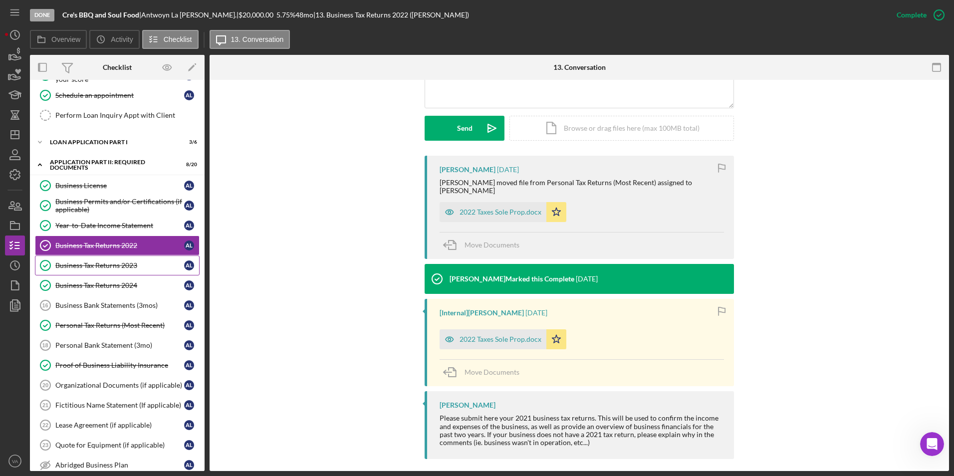
click at [160, 264] on div "Business Tax Returns 2023" at bounding box center [119, 266] width 129 height 8
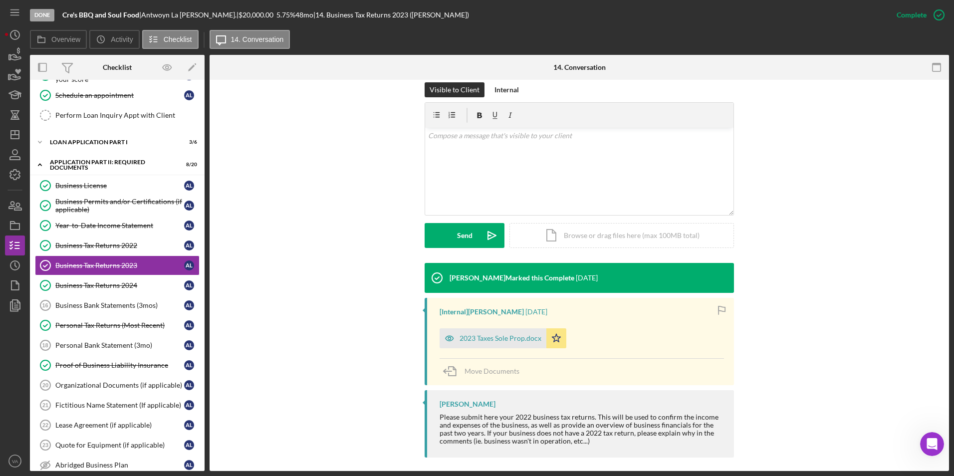
scroll to position [156, 0]
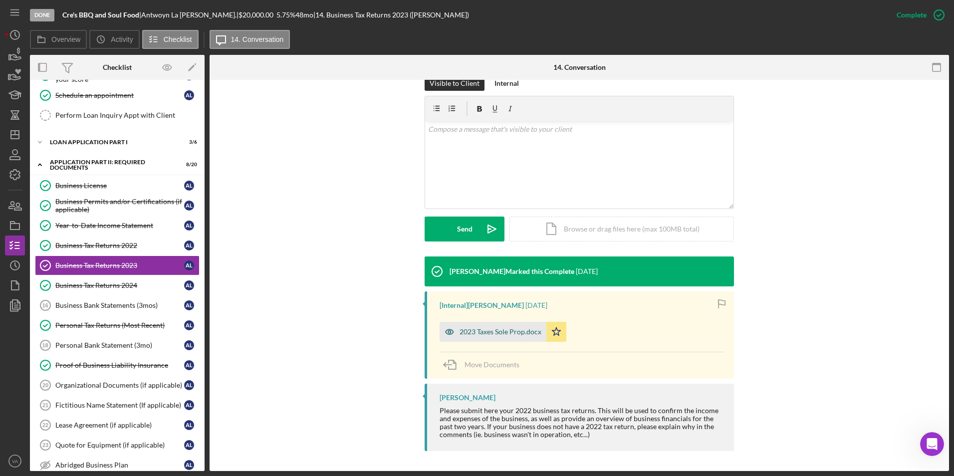
click at [482, 329] on div "2023 Taxes Sole Prop.docx" at bounding box center [501, 332] width 82 height 8
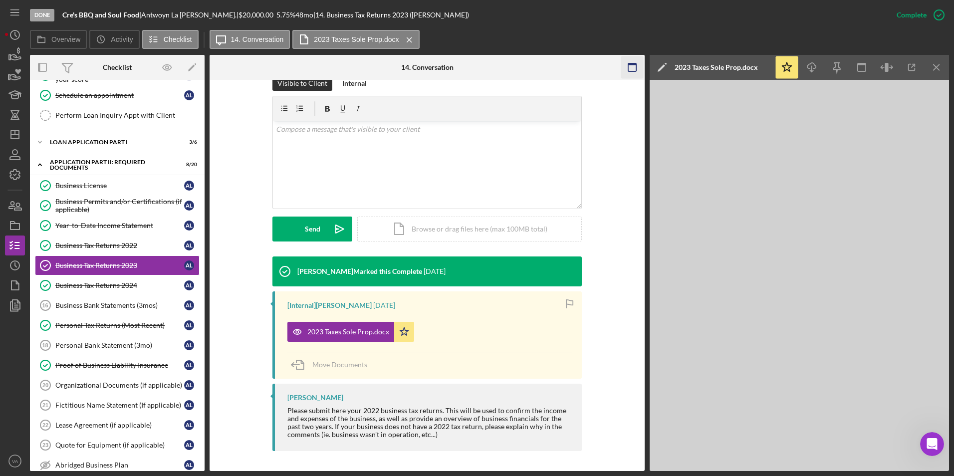
click at [634, 62] on icon "Icon/Menu Close" at bounding box center [937, 67] width 22 height 22
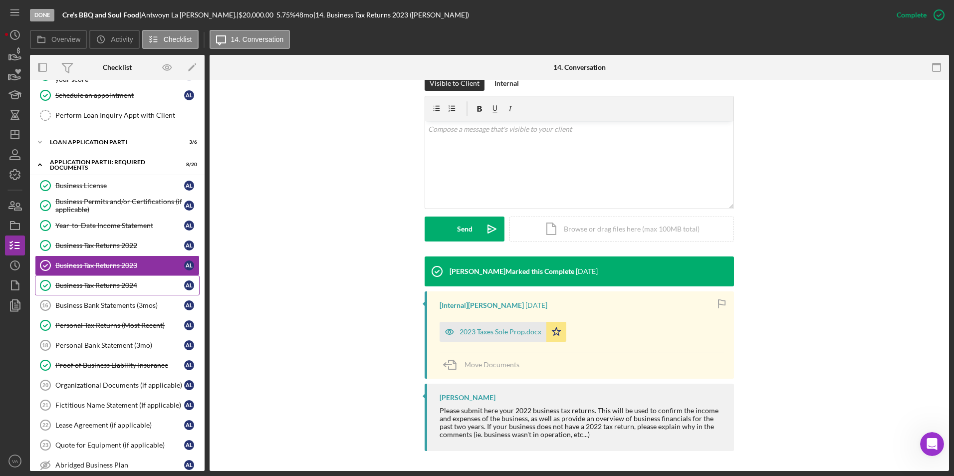
click at [143, 284] on div "Business Tax Returns 2024" at bounding box center [119, 286] width 129 height 8
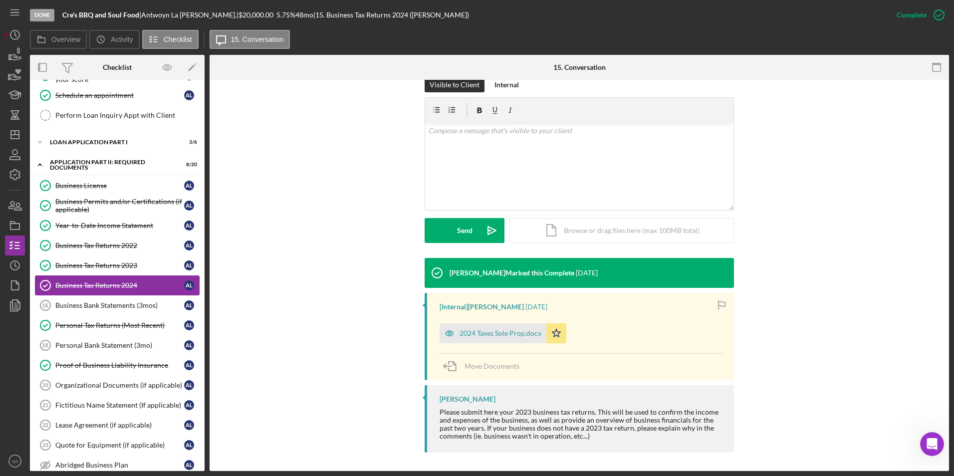
scroll to position [156, 0]
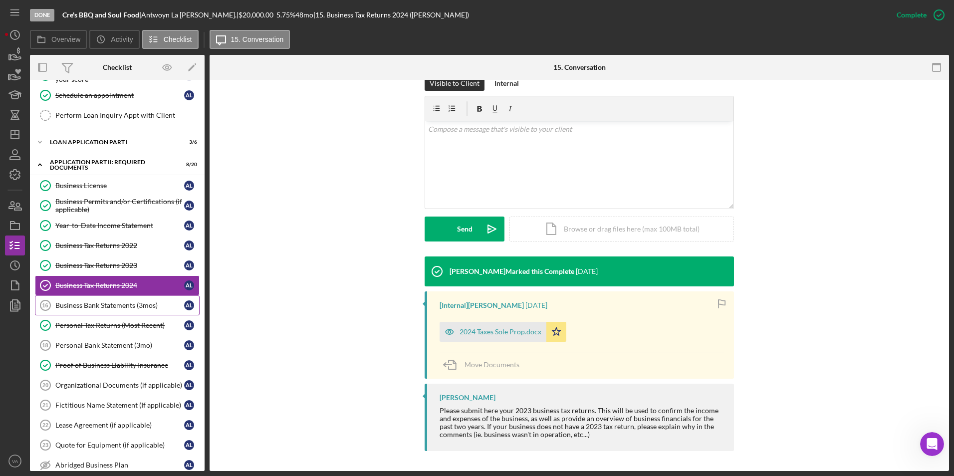
click at [162, 308] on div "Business Bank Statements (3mos)" at bounding box center [119, 305] width 129 height 8
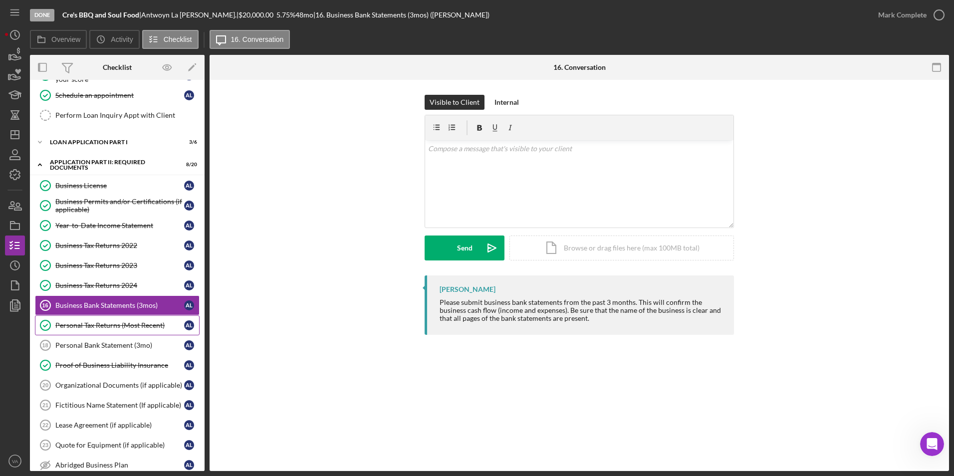
click at [165, 329] on div "Personal Tax Returns (Most Recent)" at bounding box center [119, 325] width 129 height 8
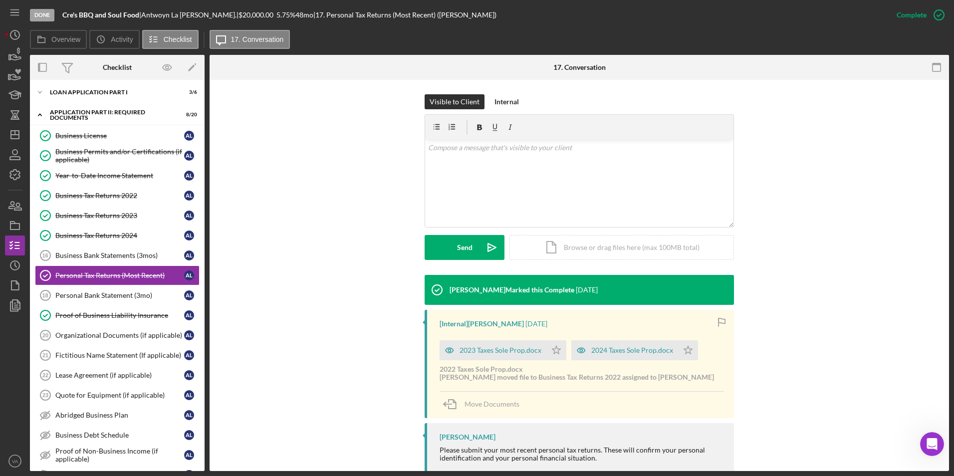
scroll to position [150, 0]
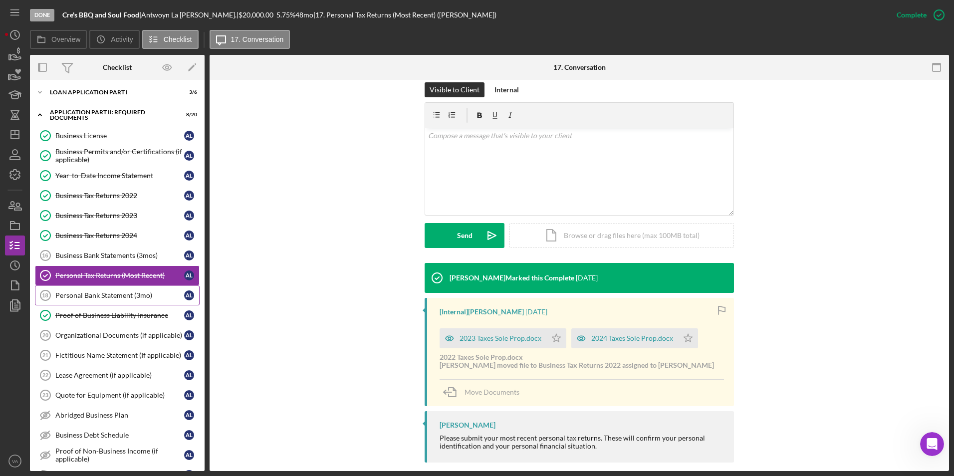
click at [154, 293] on div "Personal Bank Statement (3mo)" at bounding box center [119, 295] width 129 height 8
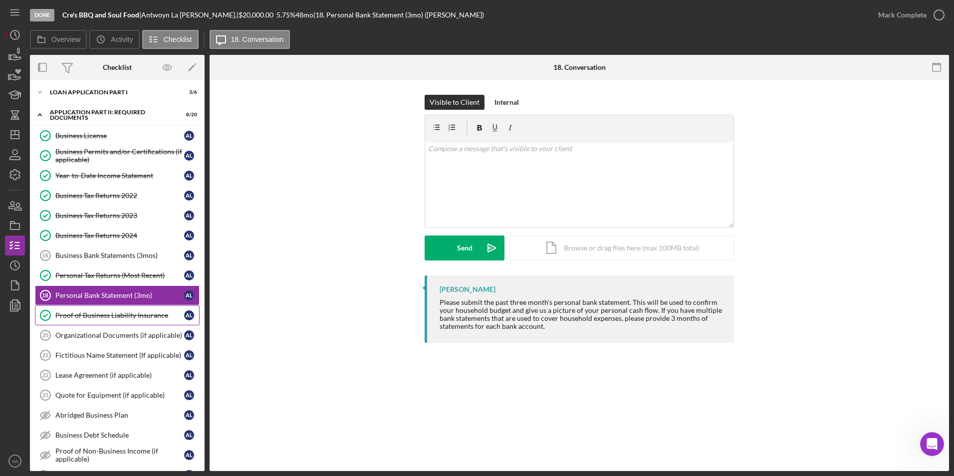
click at [158, 321] on link "Proof of Business Liability Insurance Proof of Business Liability Insurance A L" at bounding box center [117, 315] width 165 height 20
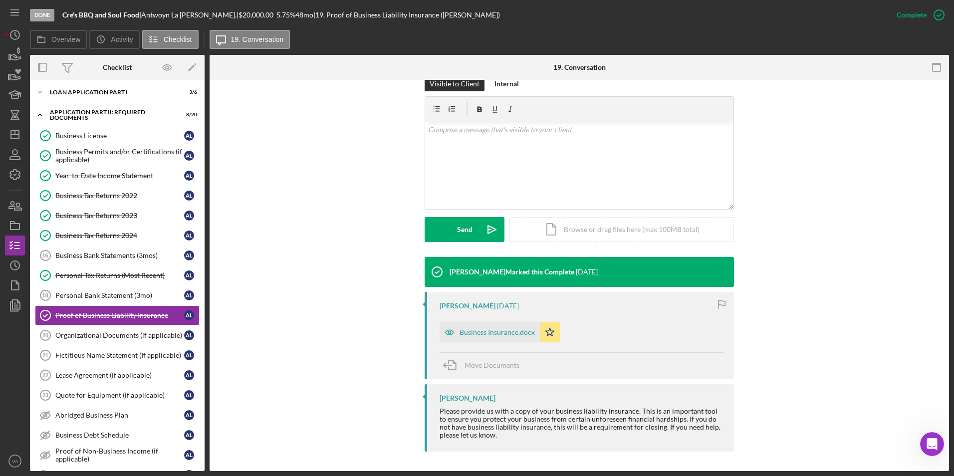
scroll to position [156, 0]
click at [137, 334] on div "Organizational Documents (if applicable)" at bounding box center [119, 335] width 129 height 8
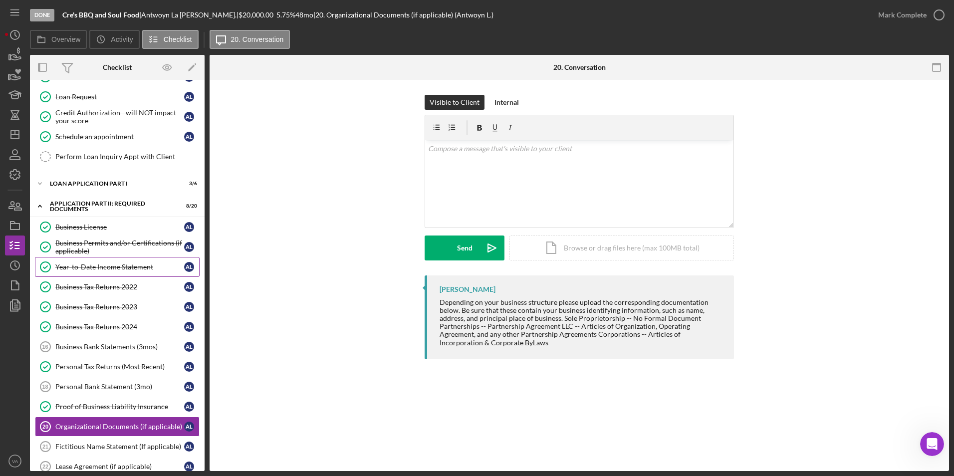
scroll to position [54, 0]
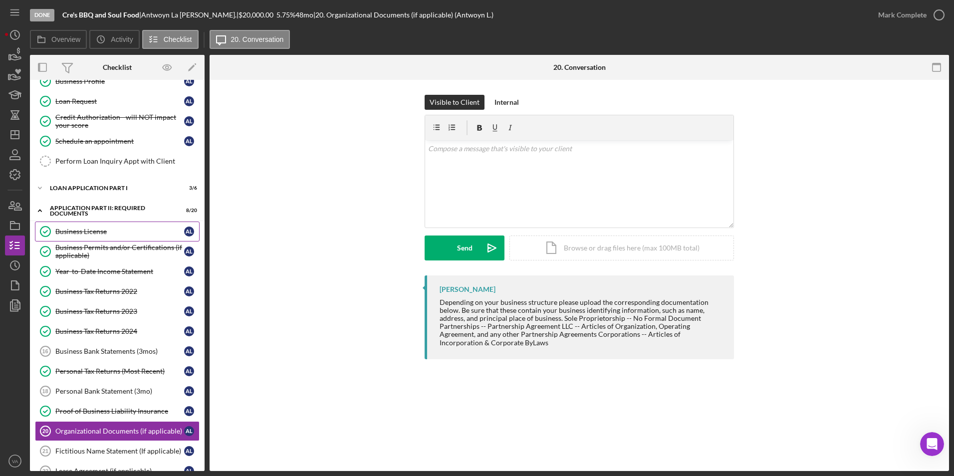
click at [102, 236] on link "Business License Business License A L" at bounding box center [117, 232] width 165 height 20
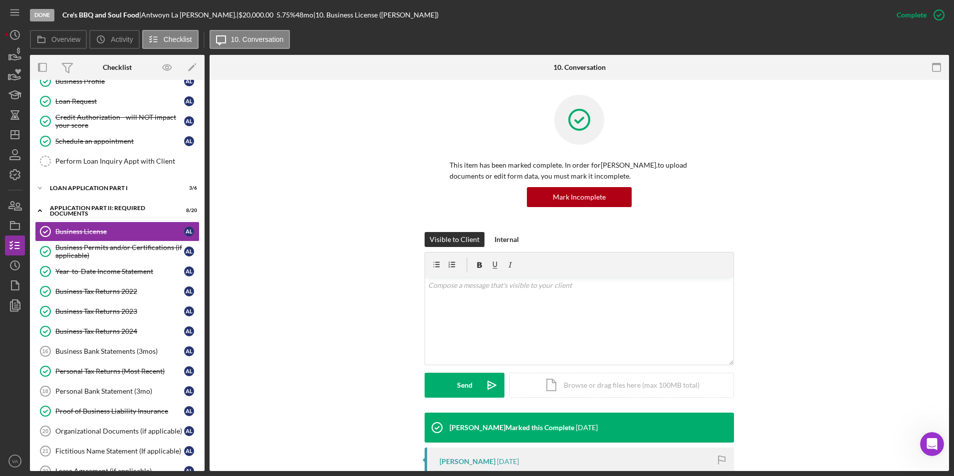
scroll to position [132, 0]
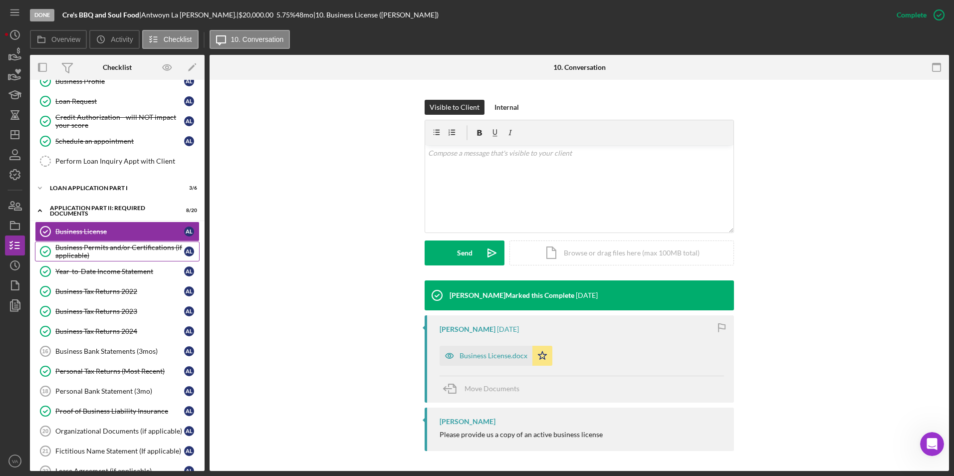
click at [145, 255] on div "Business Permits and/or Certifications (if applicable)" at bounding box center [119, 252] width 129 height 16
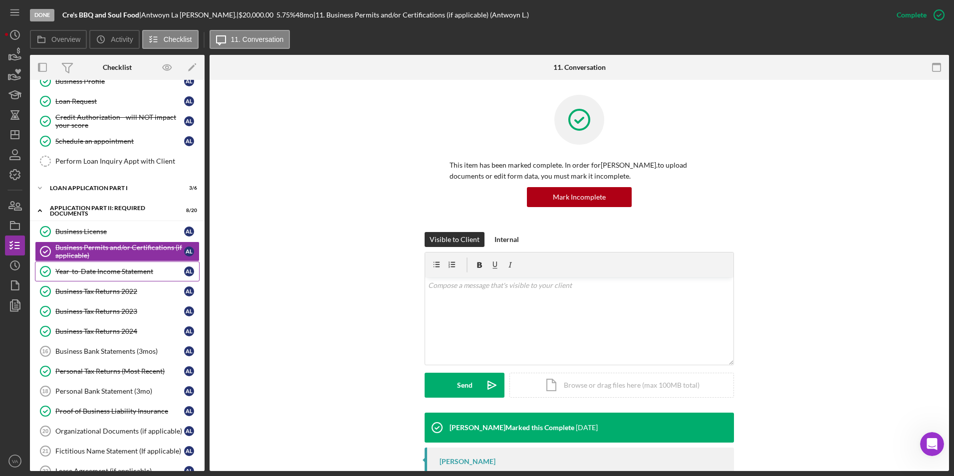
click at [145, 275] on div "Year-to-Date Income Statement" at bounding box center [119, 272] width 129 height 8
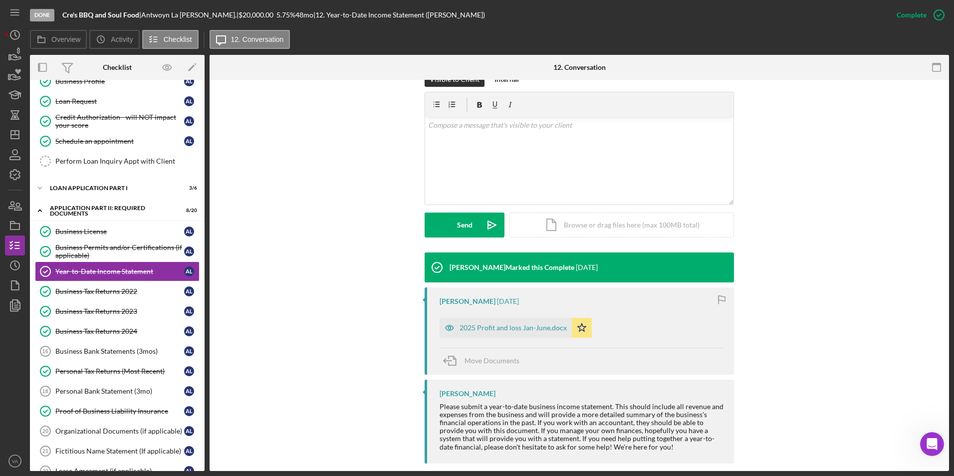
scroll to position [173, 0]
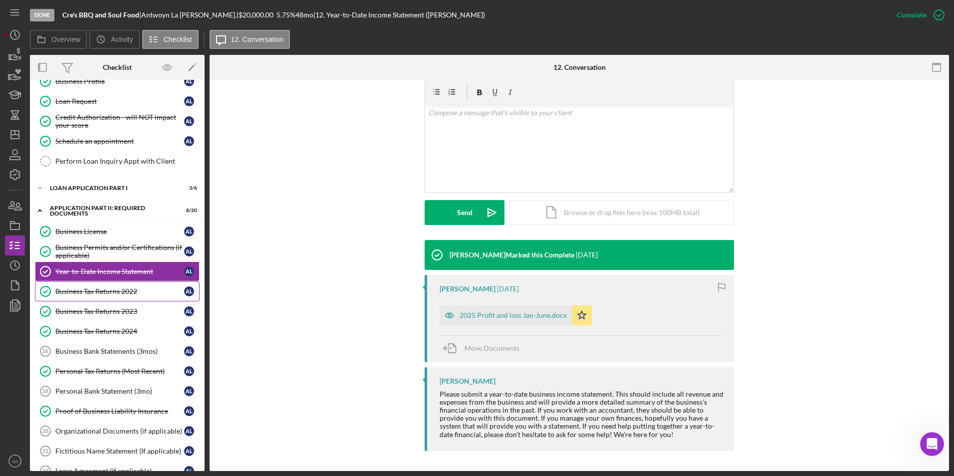
click at [149, 289] on div "Business Tax Returns 2022" at bounding box center [119, 291] width 129 height 8
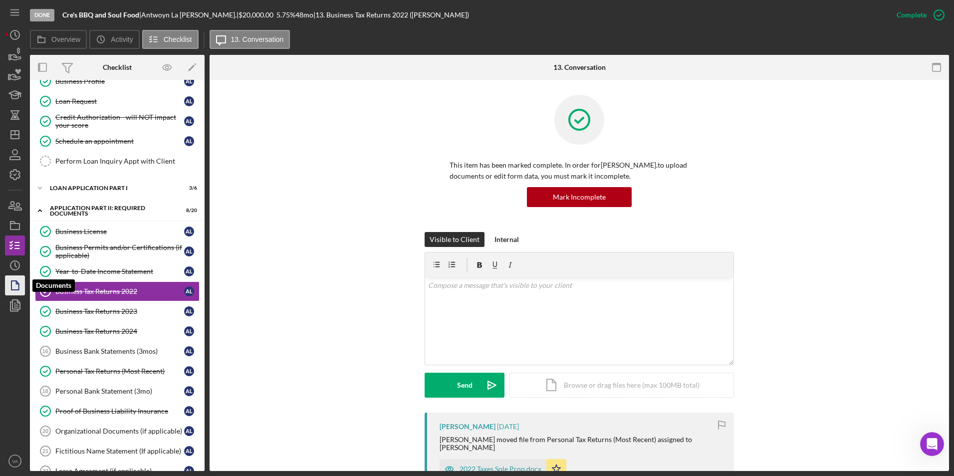
click at [17, 281] on icon "button" at bounding box center [14, 285] width 25 height 25
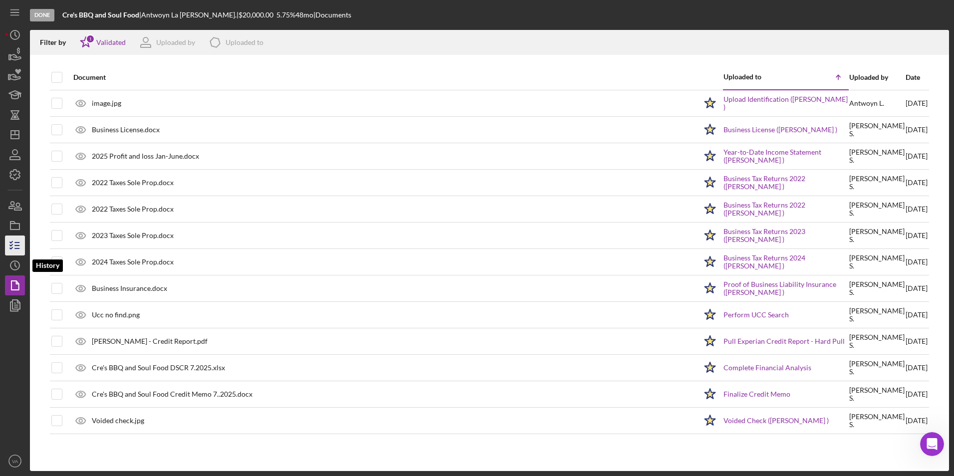
click at [18, 255] on icon "button" at bounding box center [14, 245] width 25 height 25
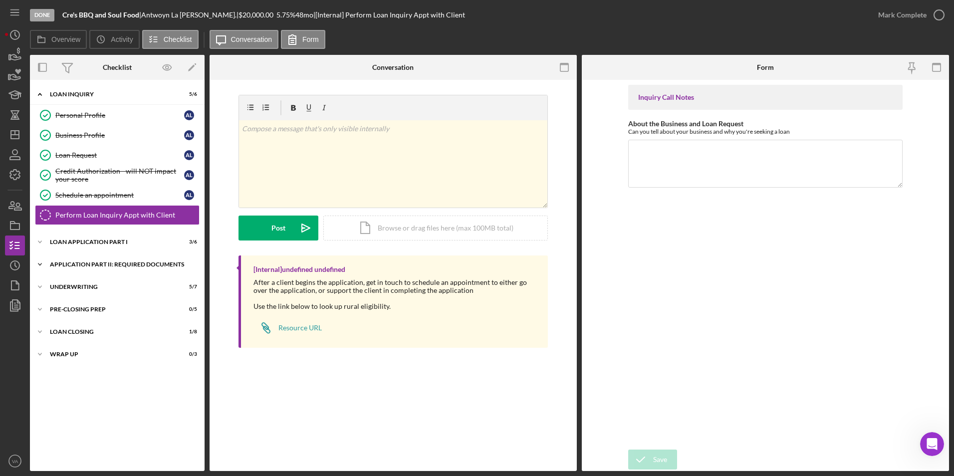
click at [41, 95] on polyline at bounding box center [39, 94] width 3 height 2
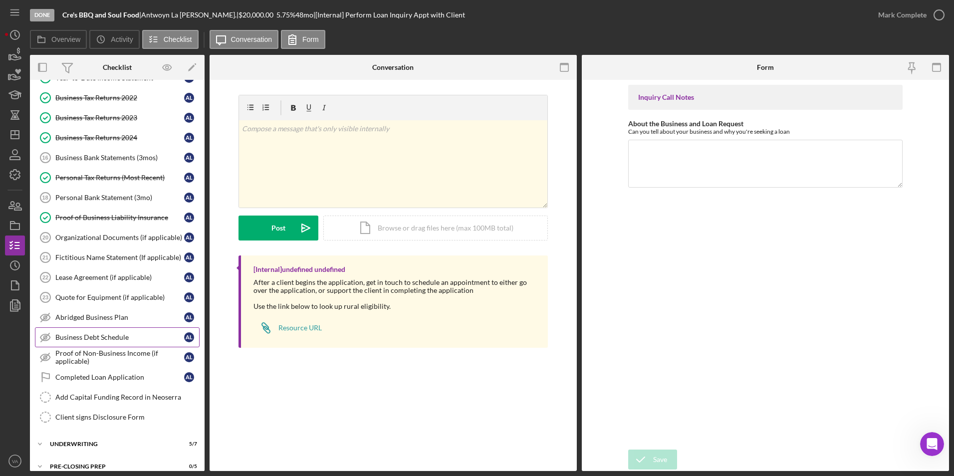
scroll to position [204, 0]
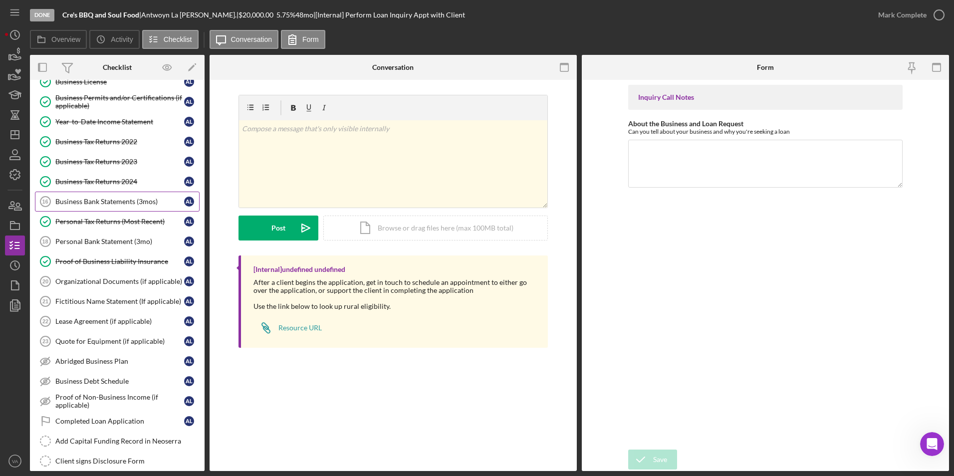
click at [116, 200] on div "Business Bank Statements (3mos)" at bounding box center [119, 202] width 129 height 8
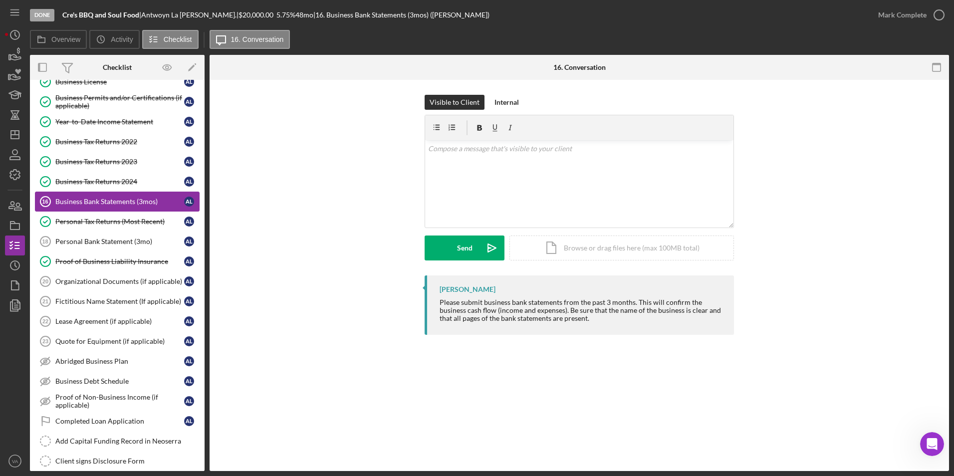
scroll to position [154, 0]
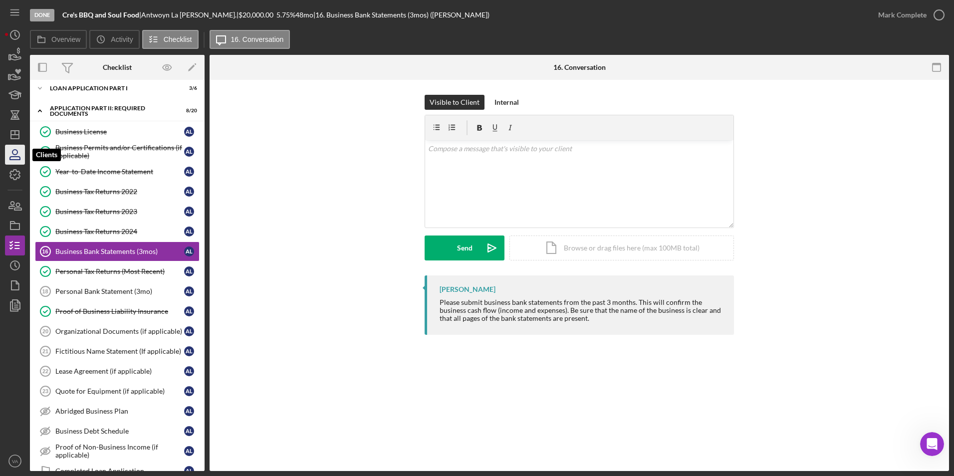
click at [13, 150] on icon "button" at bounding box center [14, 152] width 5 height 5
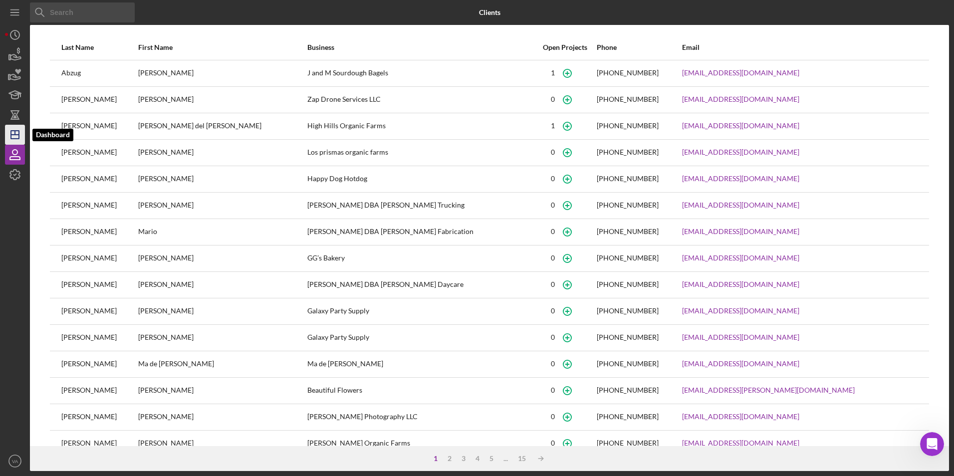
click at [11, 129] on icon "Icon/Dashboard" at bounding box center [14, 134] width 25 height 25
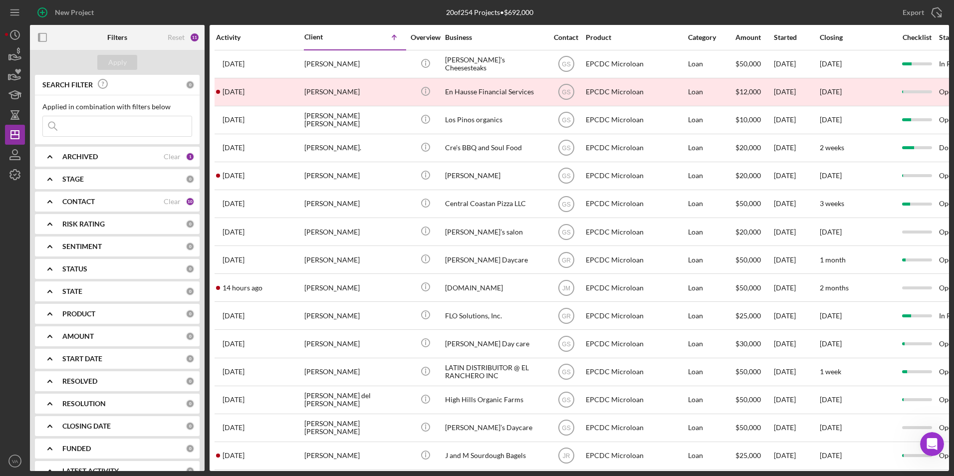
click at [86, 127] on input at bounding box center [117, 126] width 149 height 20
click at [124, 127] on input at bounding box center [117, 126] width 149 height 20
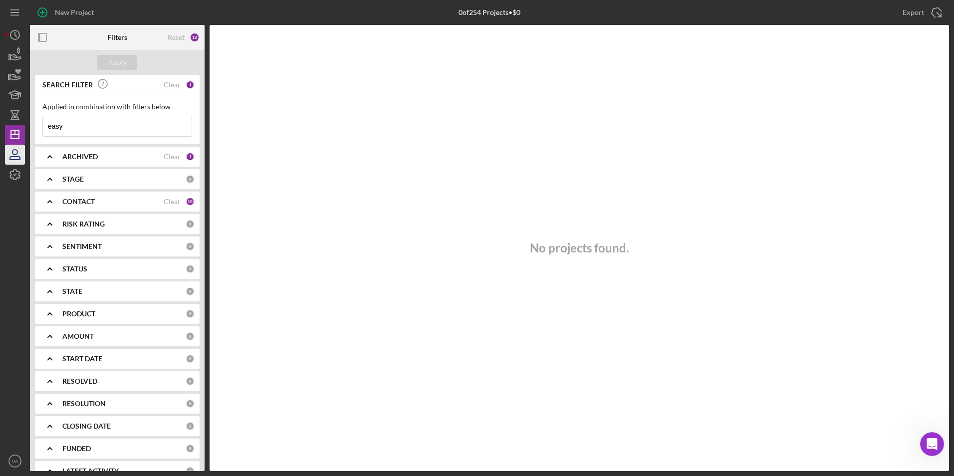
type input "easy"
click at [20, 153] on icon "button" at bounding box center [14, 154] width 25 height 25
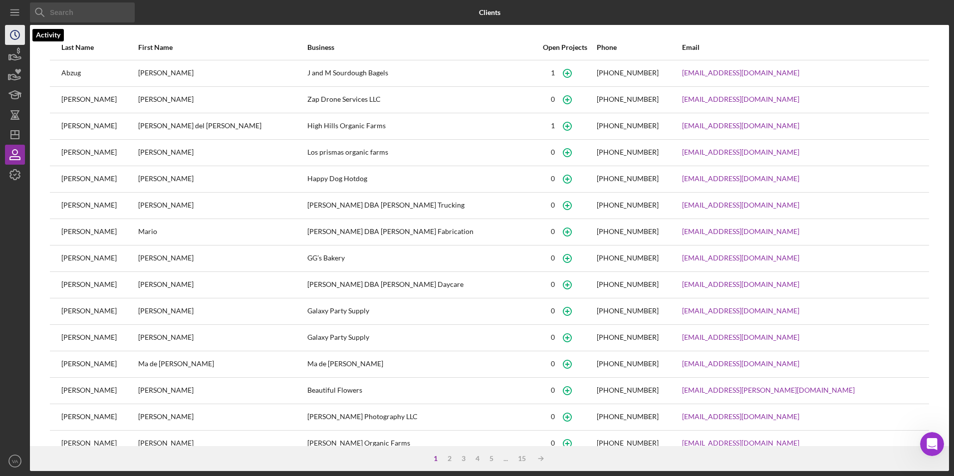
click at [11, 38] on icon "Icon/History" at bounding box center [14, 34] width 25 height 25
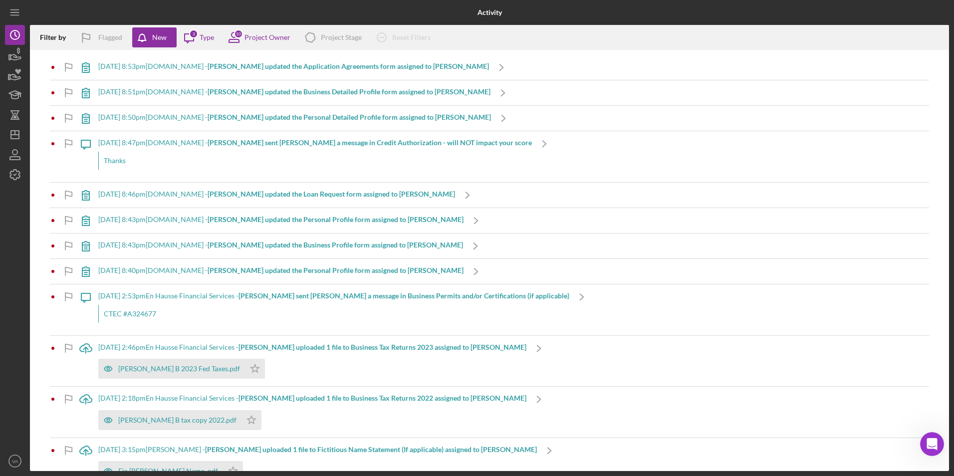
click at [216, 62] on b "[PERSON_NAME] updated the Application Agreements form assigned to [PERSON_NAME]" at bounding box center [349, 66] width 282 height 8
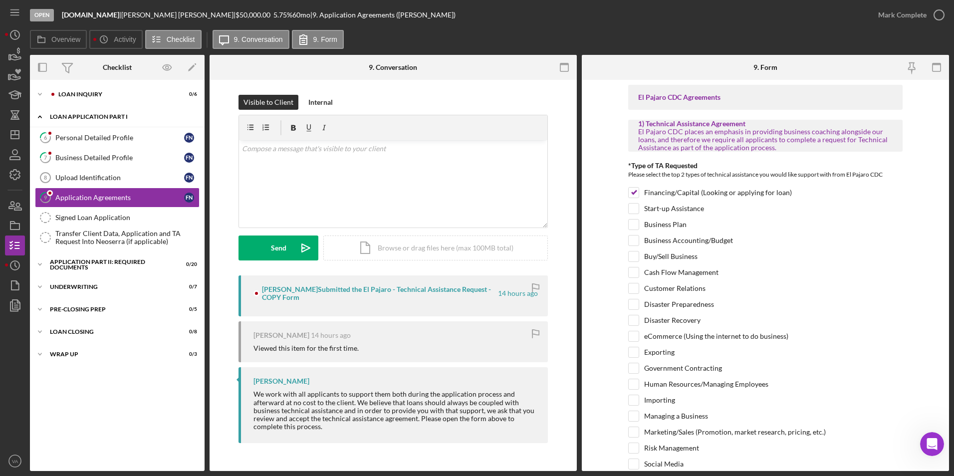
click at [38, 115] on icon "Icon/Expander" at bounding box center [40, 117] width 20 height 20
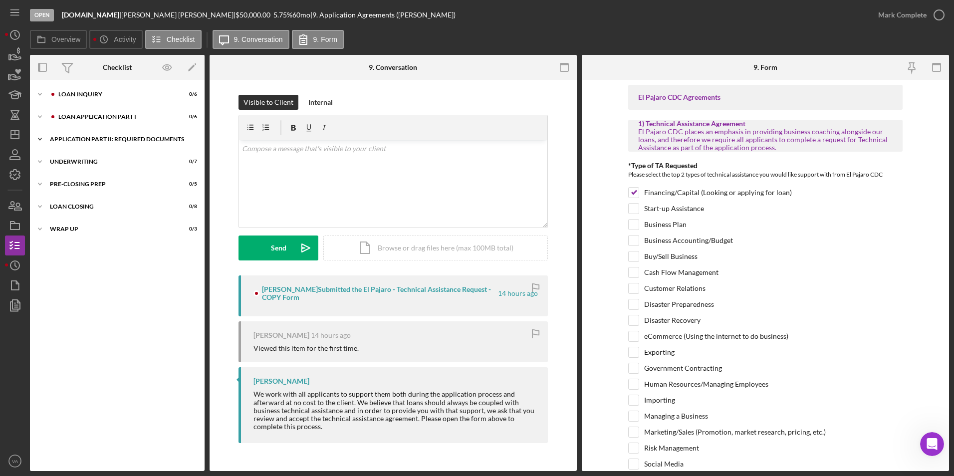
click at [45, 137] on icon "Icon/Expander" at bounding box center [40, 139] width 20 height 20
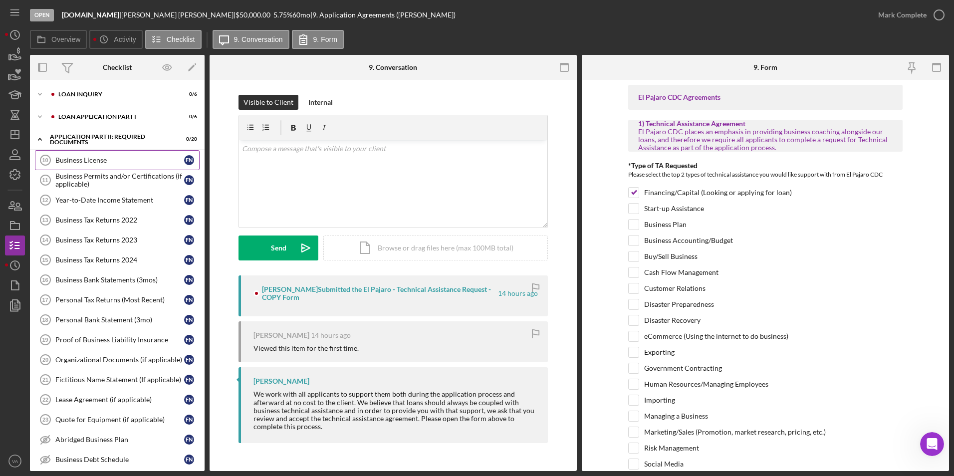
click at [90, 170] on link "Business License 10 Business License F N" at bounding box center [117, 160] width 165 height 20
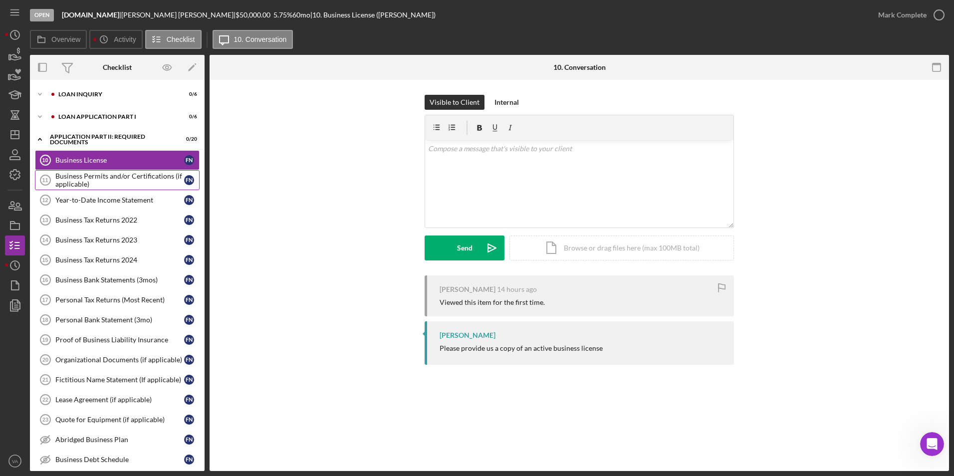
click at [91, 189] on link "Business Permits and/or Certifications (if applicable) 11 Business Permits and/…" at bounding box center [117, 180] width 165 height 20
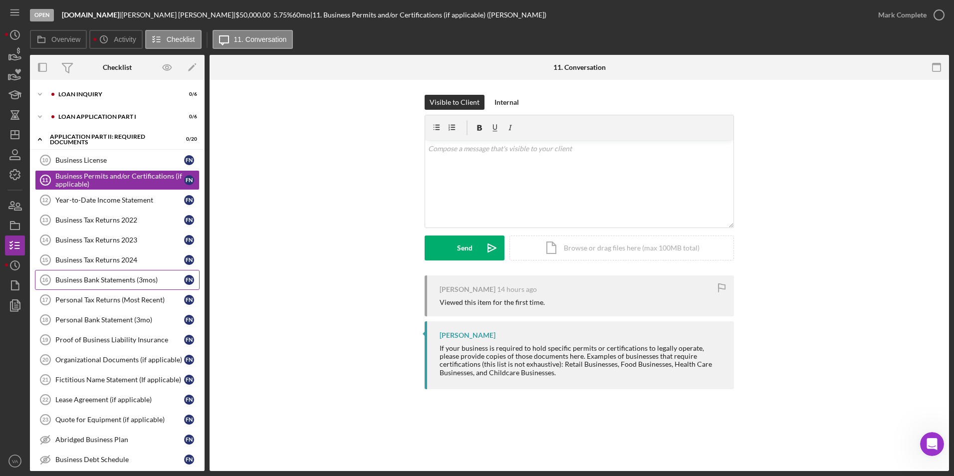
drag, startPoint x: 85, startPoint y: 283, endPoint x: 87, endPoint y: 277, distance: 5.8
click at [86, 283] on div "Business Bank Statements (3mos)" at bounding box center [119, 280] width 129 height 8
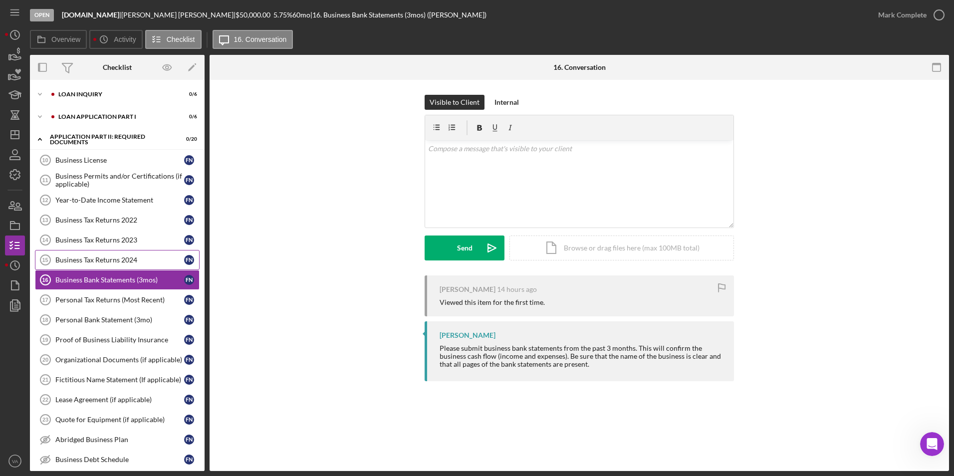
click at [89, 260] on div "Business Tax Returns 2024" at bounding box center [119, 260] width 129 height 8
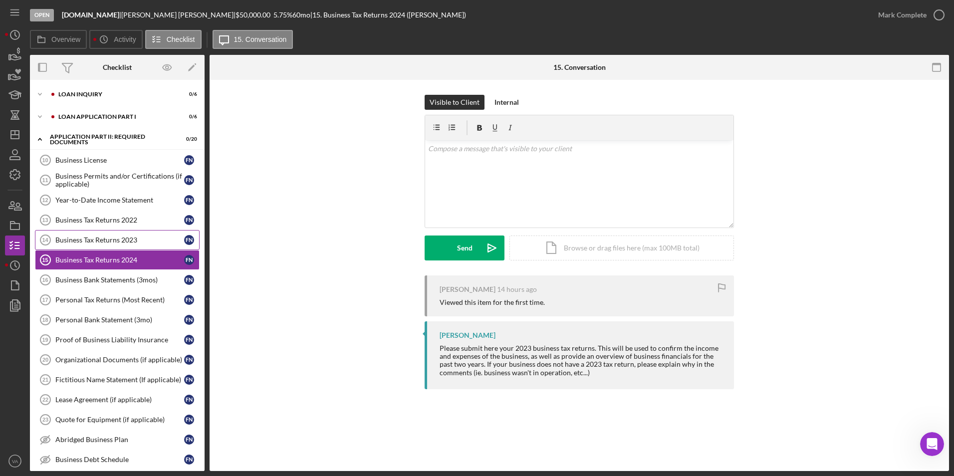
click at [101, 243] on div "Business Tax Returns 2023" at bounding box center [119, 240] width 129 height 8
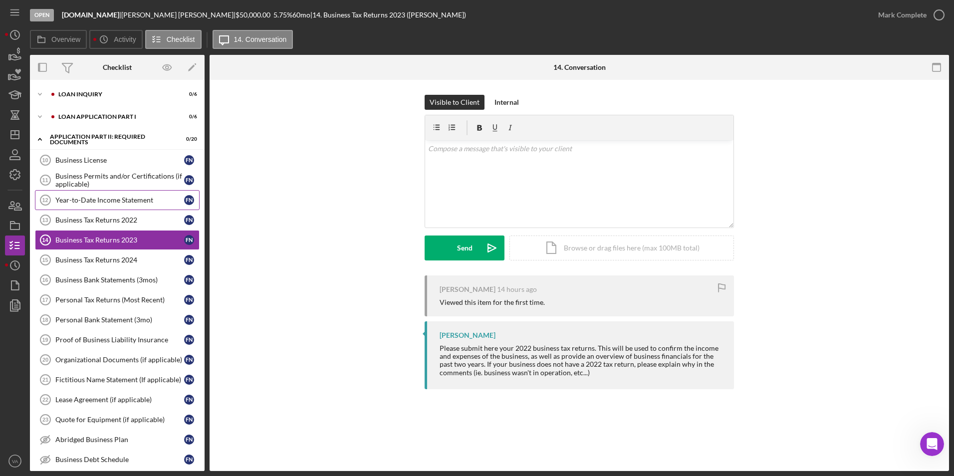
click at [101, 196] on div "Year-to-Date Income Statement" at bounding box center [119, 200] width 129 height 8
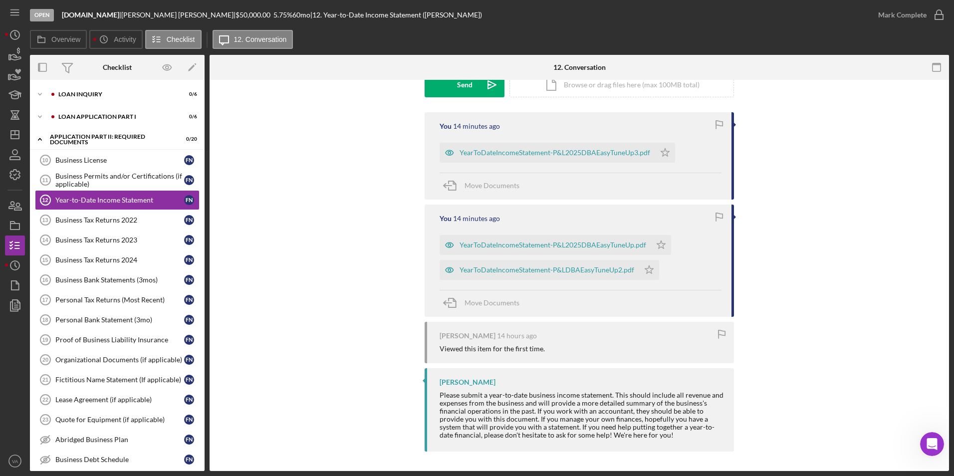
scroll to position [164, 0]
click at [10, 284] on icon "button" at bounding box center [14, 285] width 25 height 25
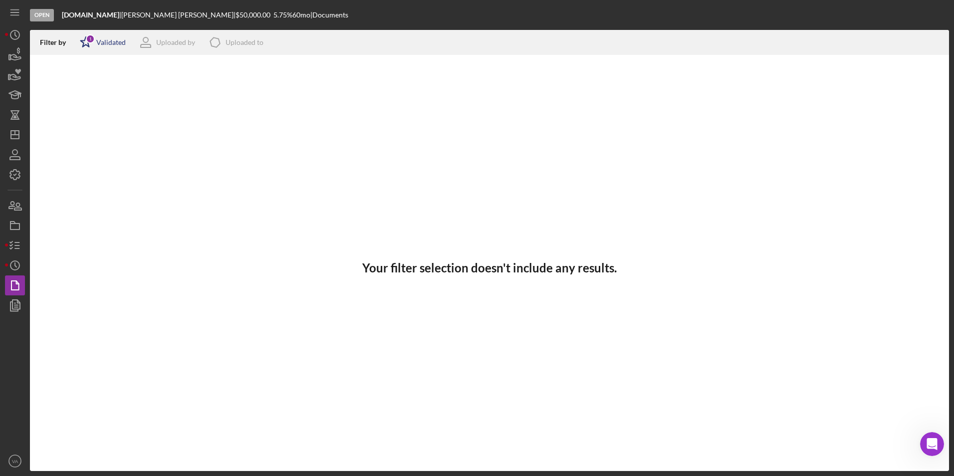
click at [119, 44] on div "Validated" at bounding box center [110, 42] width 29 height 8
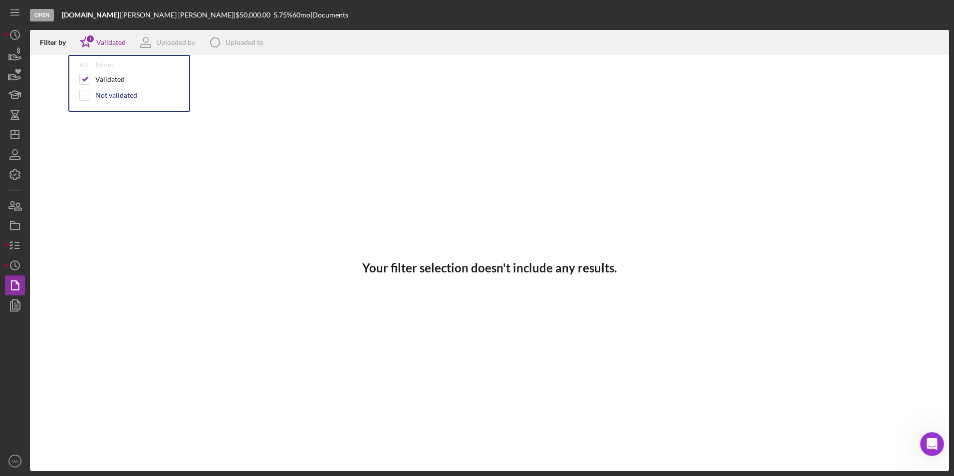
click at [103, 96] on div "Not validated" at bounding box center [116, 95] width 42 height 8
checkbox input "true"
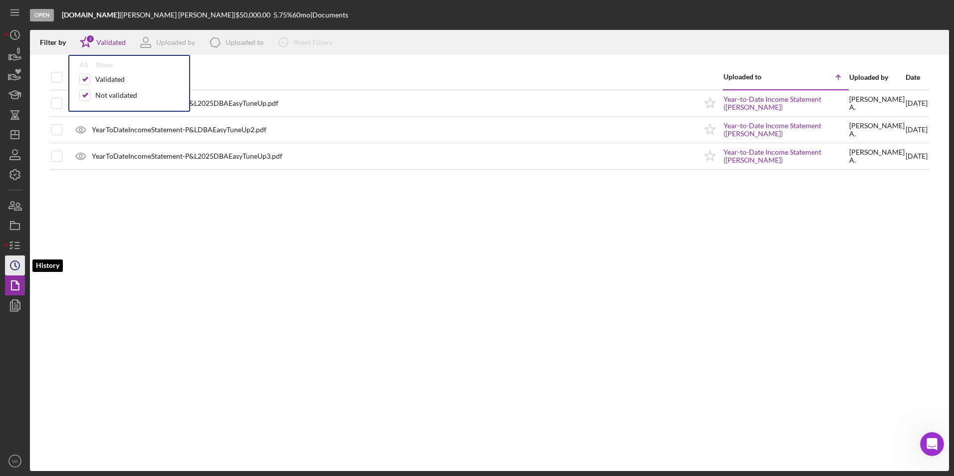
click at [16, 264] on icon "Icon/History" at bounding box center [14, 265] width 25 height 25
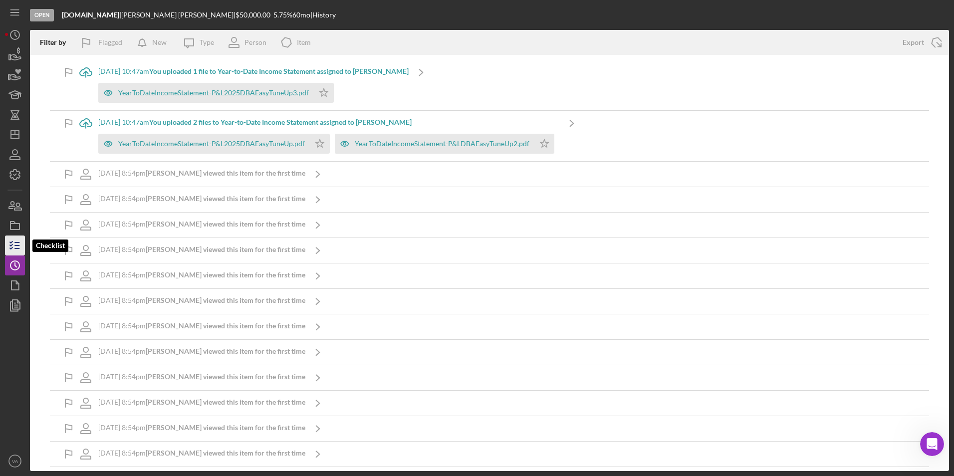
click at [14, 244] on icon "button" at bounding box center [14, 245] width 25 height 25
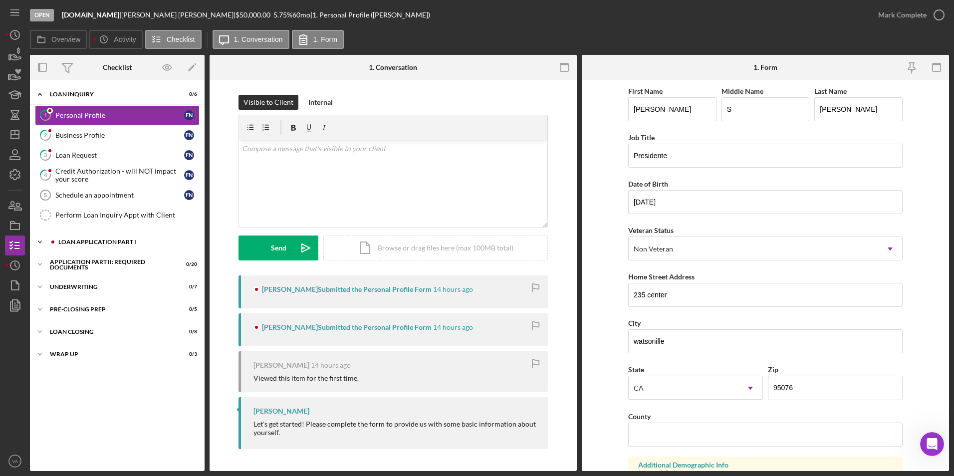
click at [114, 241] on div "Loan Application Part I" at bounding box center [125, 242] width 134 height 6
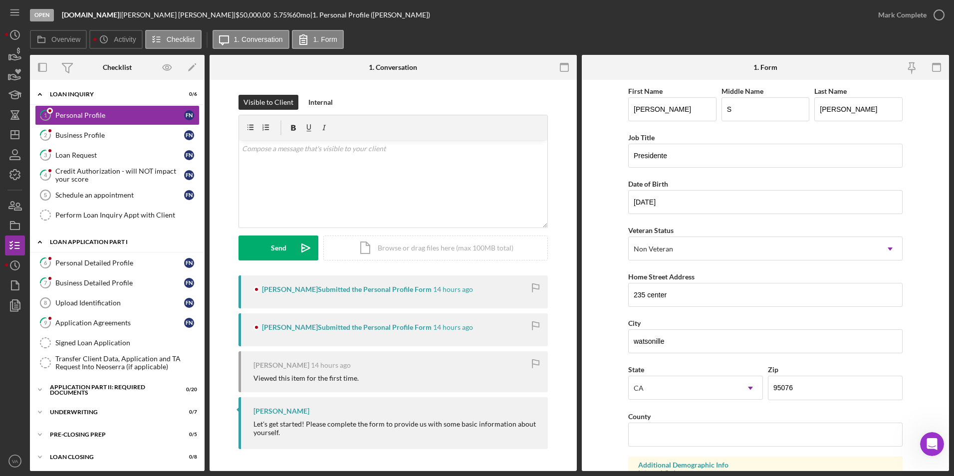
click at [40, 238] on icon "Icon/Expander" at bounding box center [40, 242] width 20 height 20
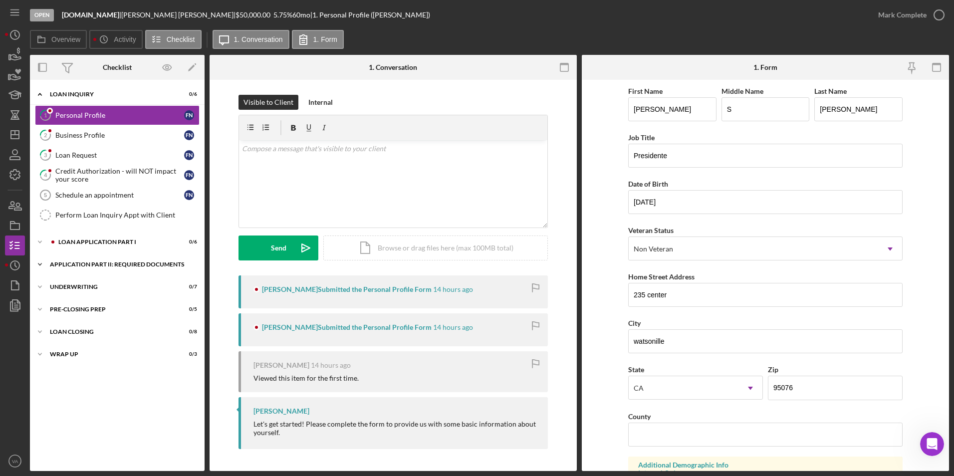
click at [48, 264] on icon "Icon/Expander" at bounding box center [40, 265] width 20 height 20
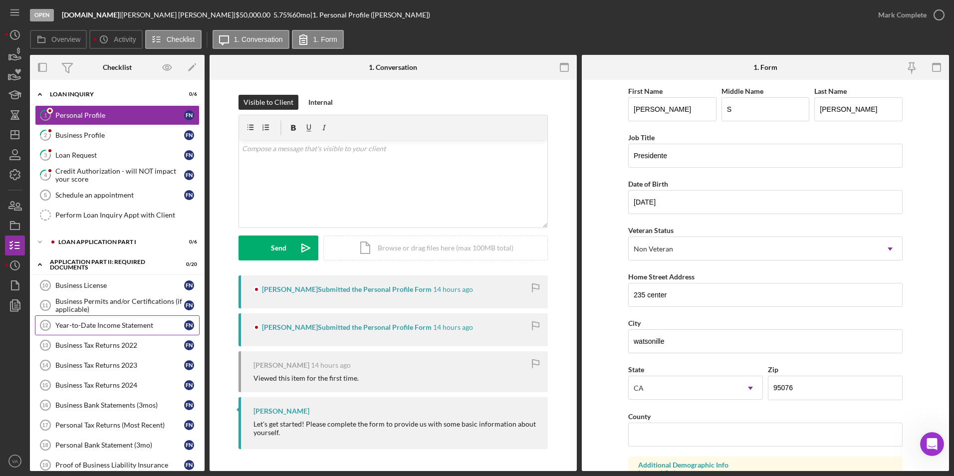
click at [90, 323] on div "Year-to-Date Income Statement" at bounding box center [119, 325] width 129 height 8
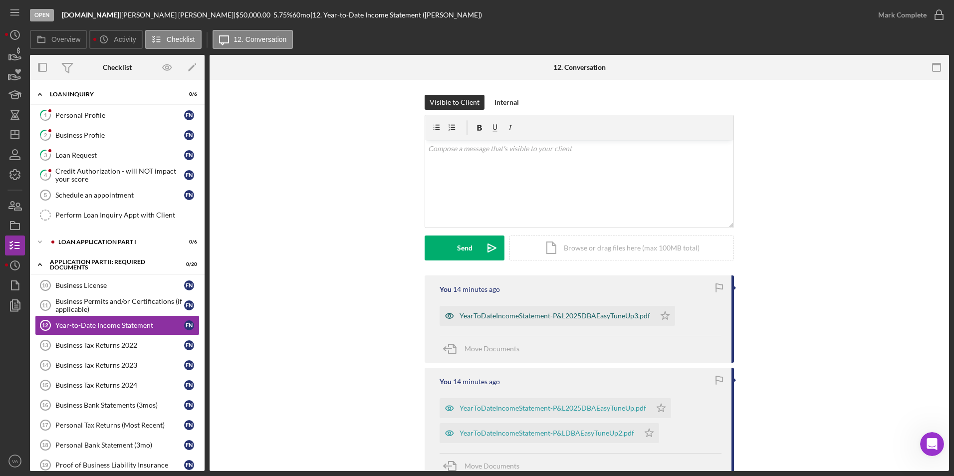
click at [606, 313] on div "YearToDateIncomeStatement-P&L2025DBAEasyTuneUp3.pdf" at bounding box center [555, 316] width 191 height 8
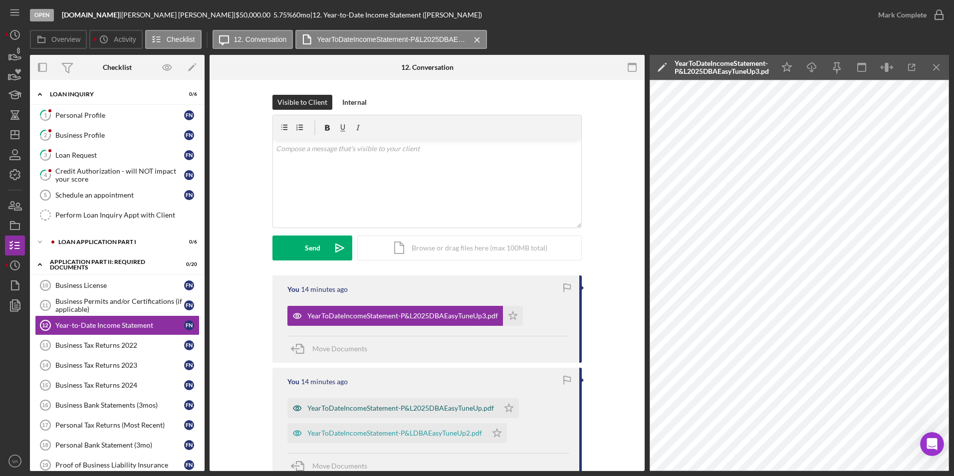
click at [445, 336] on div "YearToDateIncomeStatement-P&L2025DBAEasyTuneUp.pdf" at bounding box center [400, 408] width 187 height 8
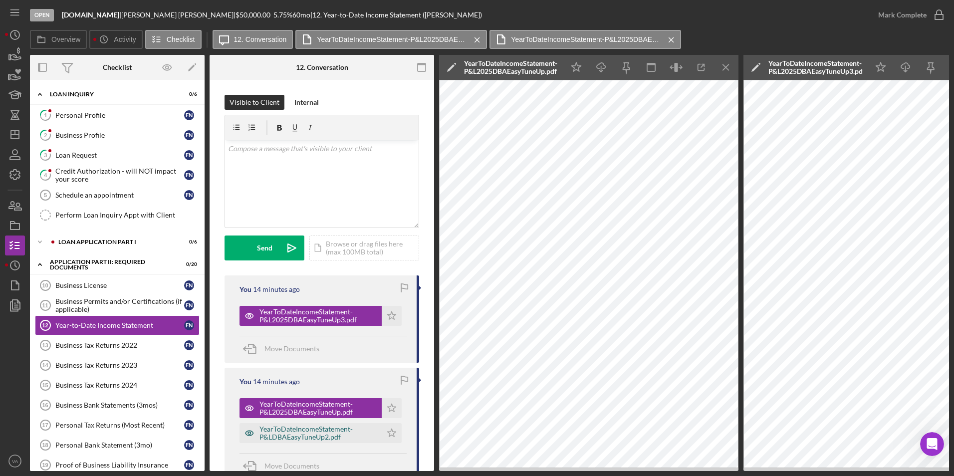
click at [356, 336] on div "YearToDateIncomeStatement-P&LDBAEasyTuneUp2.pdf" at bounding box center [318, 433] width 117 height 16
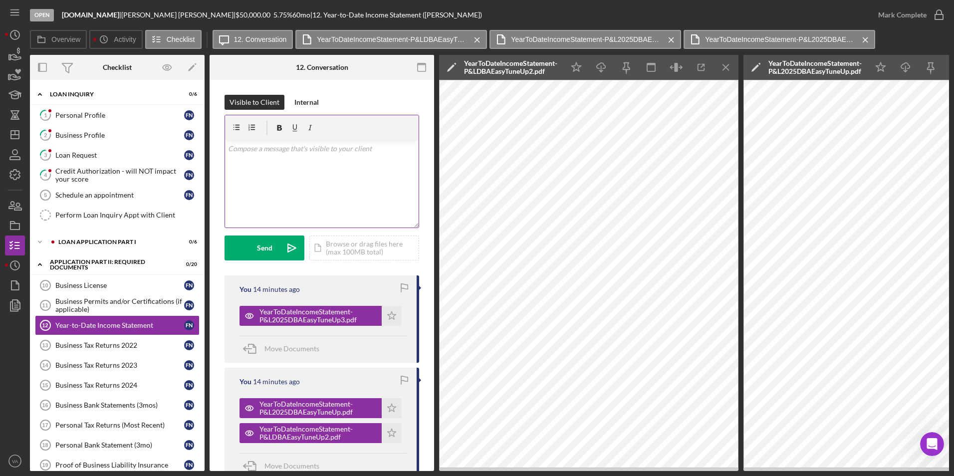
click at [347, 176] on div "v Color teal Color pink Remove color Add row above Add row below Add column bef…" at bounding box center [322, 183] width 194 height 87
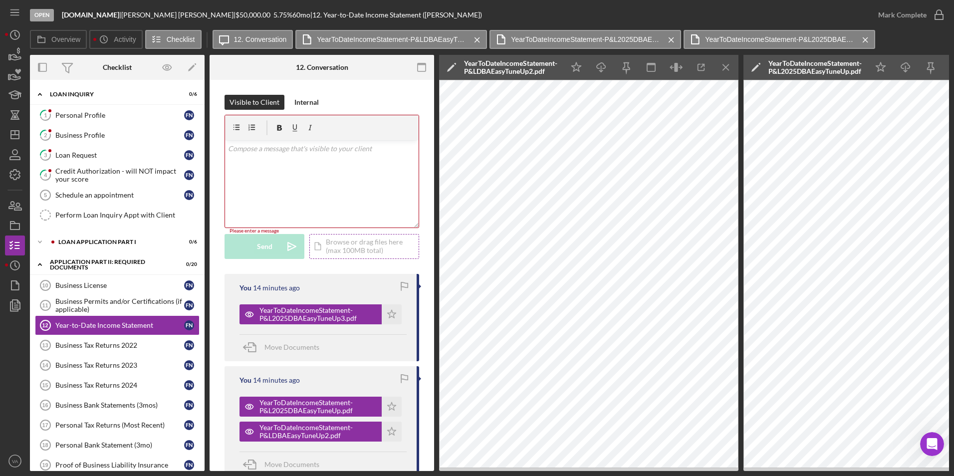
click at [363, 259] on div "Icon/Document Browse or drag files here (max 100MB total) Tap to choose files o…" at bounding box center [364, 246] width 110 height 25
click at [116, 336] on div "Business Bank Statements (3mos)" at bounding box center [119, 405] width 129 height 8
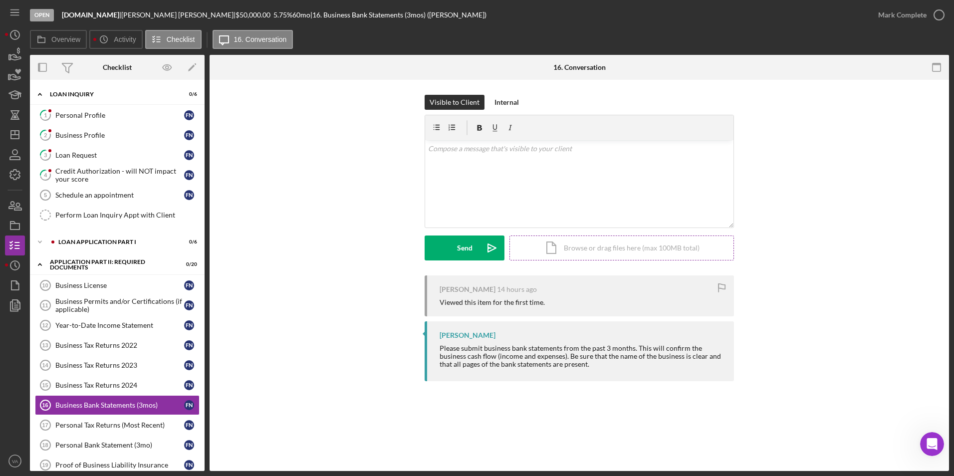
click at [603, 245] on div "Icon/Document Browse or drag files here (max 100MB total) Tap to choose files o…" at bounding box center [622, 248] width 225 height 25
click at [463, 247] on div "Upload" at bounding box center [465, 248] width 22 height 25
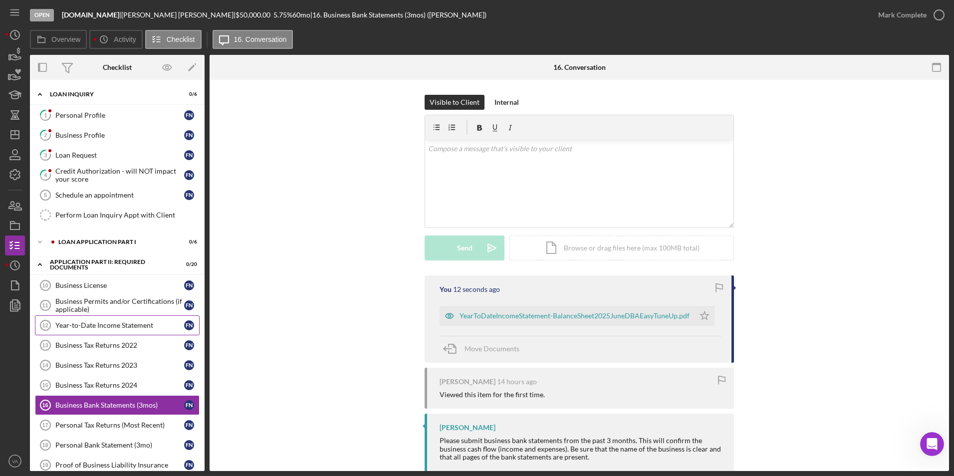
click at [121, 329] on div "Year-to-Date Income Statement" at bounding box center [119, 325] width 129 height 8
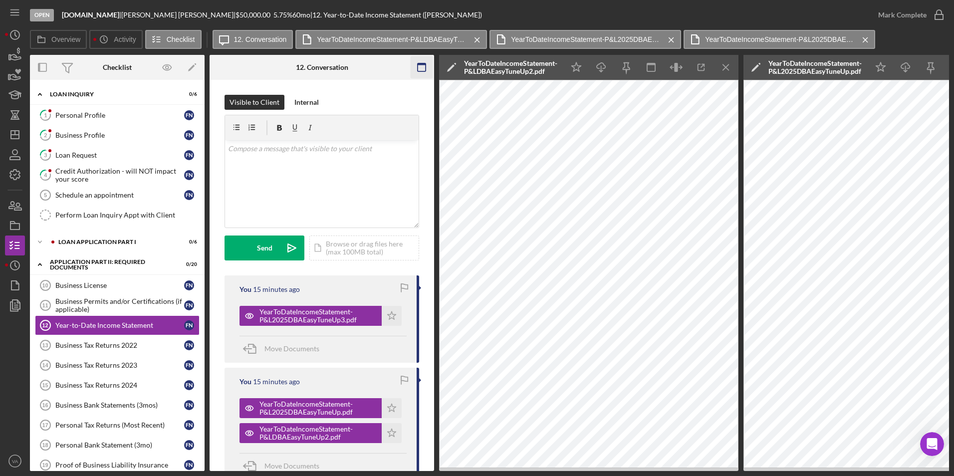
click at [422, 70] on icon "button" at bounding box center [422, 67] width 22 height 22
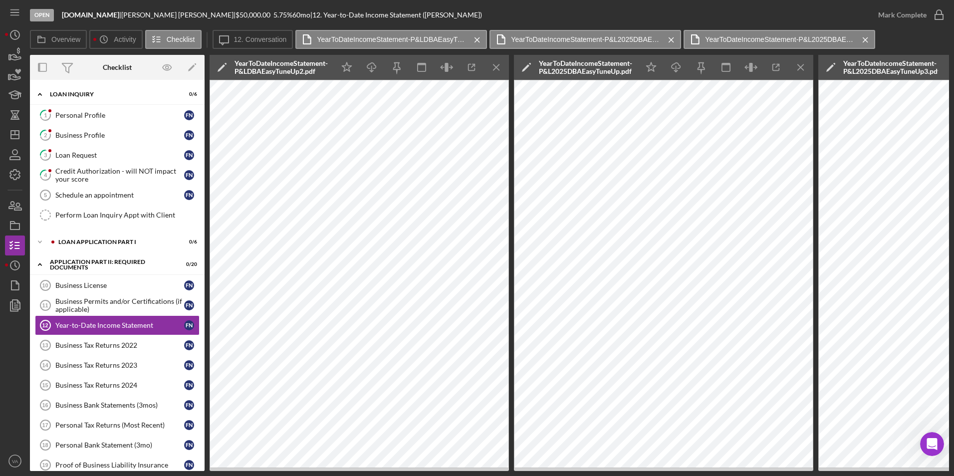
click at [422, 70] on icon "button" at bounding box center [422, 67] width 22 height 22
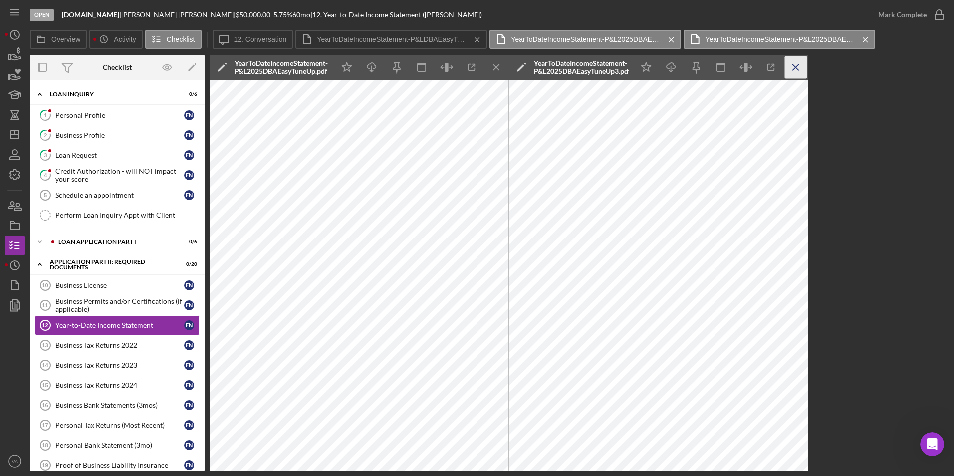
click at [634, 63] on icon "Icon/Menu Close" at bounding box center [796, 67] width 22 height 22
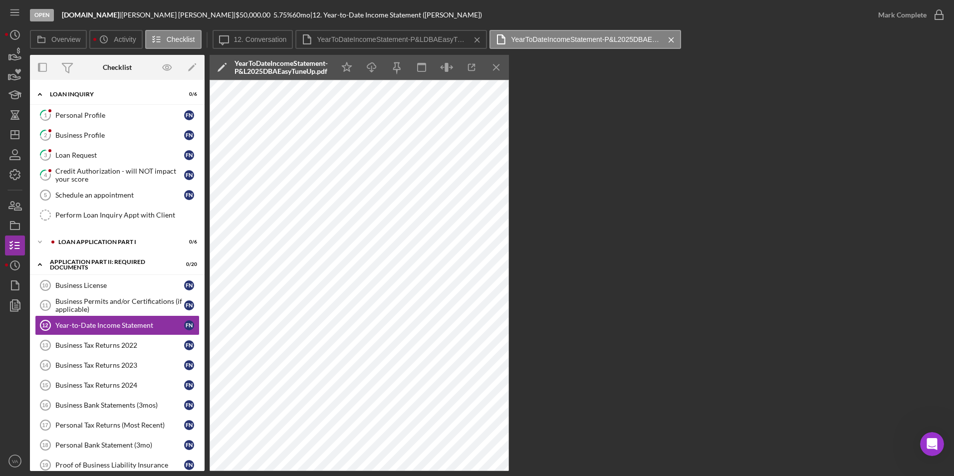
click at [494, 66] on icon "Icon/Menu Close" at bounding box center [497, 67] width 22 height 22
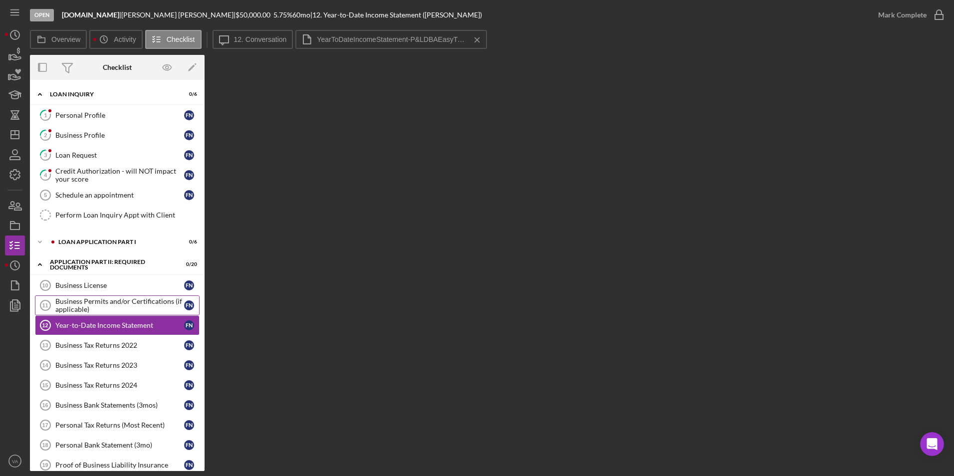
click at [116, 308] on div "Business Permits and/or Certifications (if applicable)" at bounding box center [119, 305] width 129 height 16
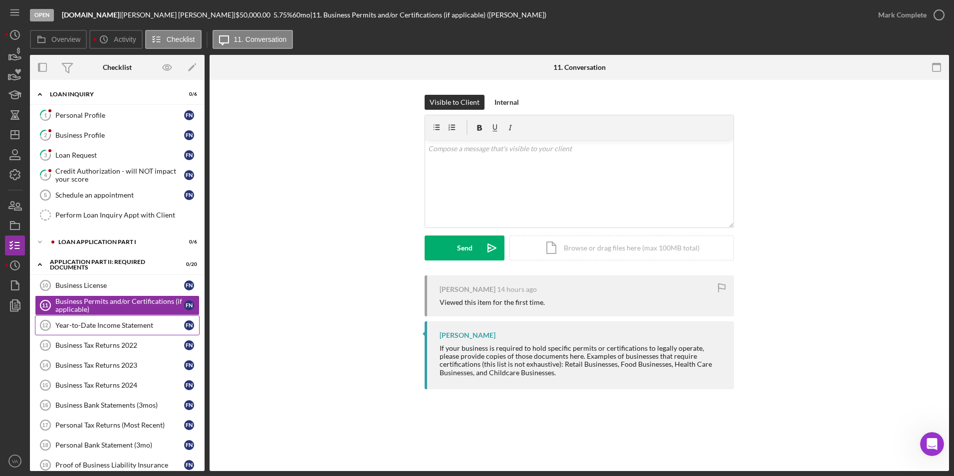
click at [120, 317] on link "Year-to-Date Income Statement 12 Year-to-Date Income Statement F N" at bounding box center [117, 325] width 165 height 20
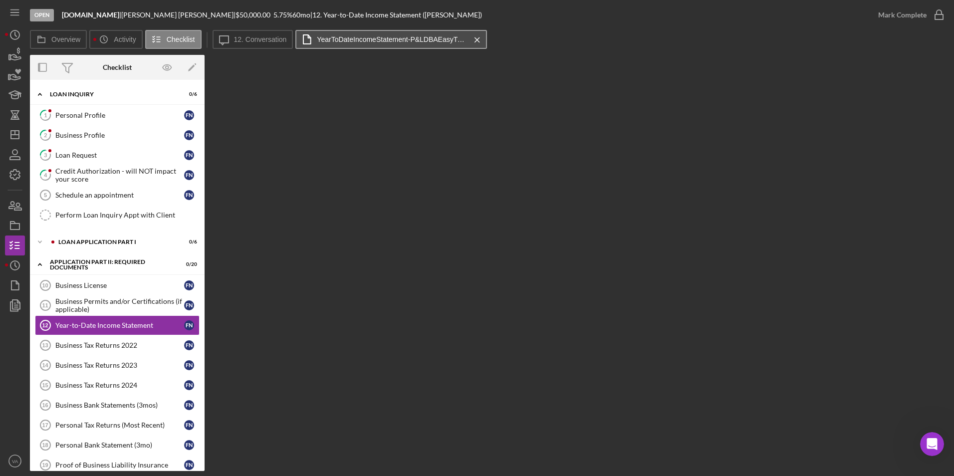
click at [345, 45] on button "YearToDateIncomeStatement-P&LDBAEasyTuneUp2.pdf Icon/Menu Close" at bounding box center [391, 39] width 192 height 19
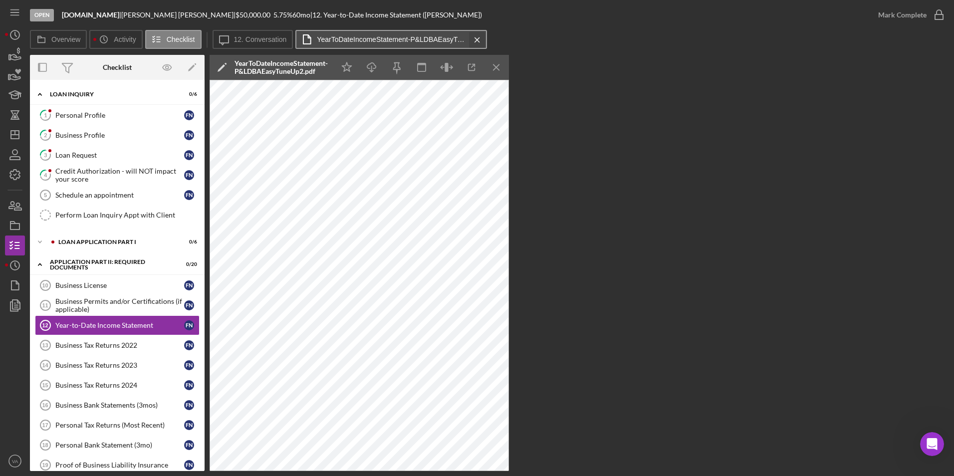
click at [478, 42] on icon "Icon/Menu Close" at bounding box center [477, 39] width 17 height 25
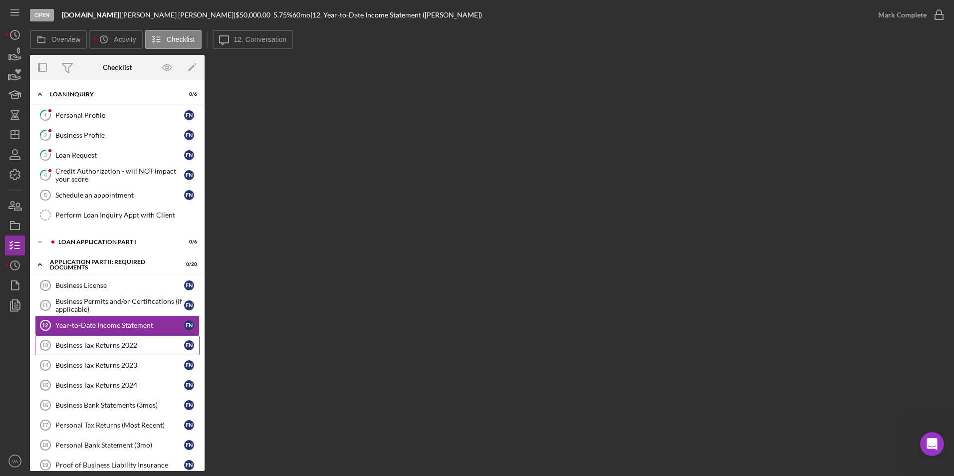
click at [110, 336] on div "Business Tax Returns 2022" at bounding box center [119, 345] width 129 height 8
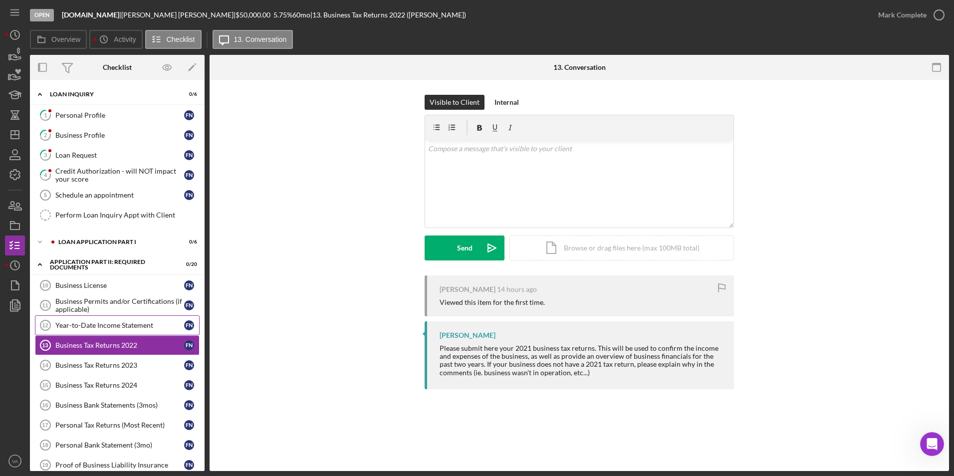
click at [117, 326] on div "Year-to-Date Income Statement" at bounding box center [119, 325] width 129 height 8
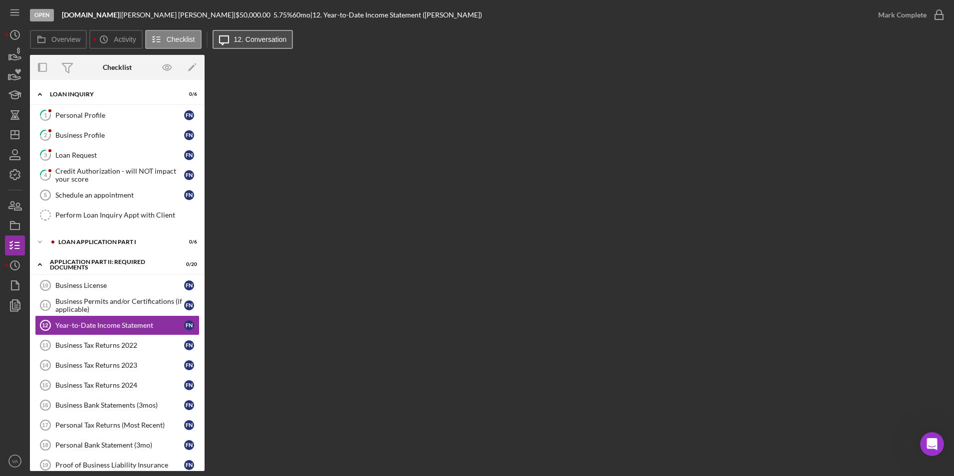
click at [260, 37] on label "12. Conversation" at bounding box center [260, 39] width 53 height 8
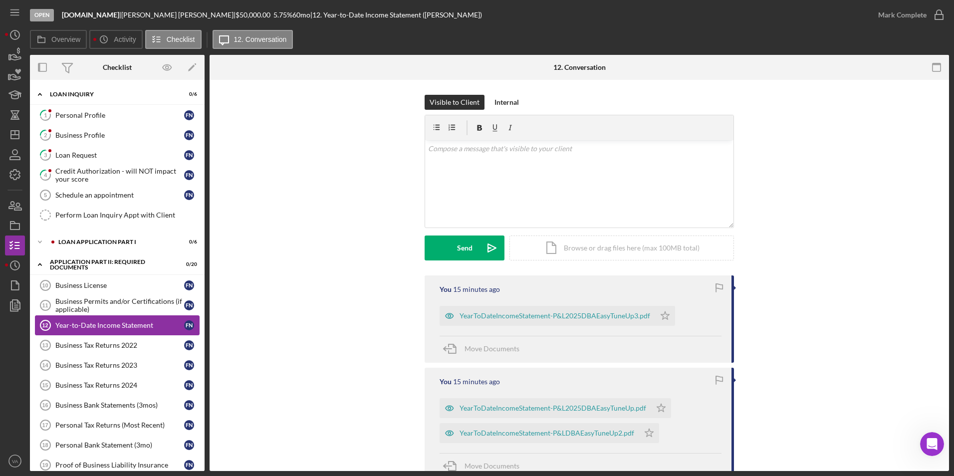
drag, startPoint x: 108, startPoint y: 323, endPoint x: 63, endPoint y: 327, distance: 45.1
click at [63, 327] on div "Year-to-Date Income Statement" at bounding box center [119, 325] width 129 height 8
click at [190, 71] on icon "Icon/Edit" at bounding box center [192, 67] width 22 height 22
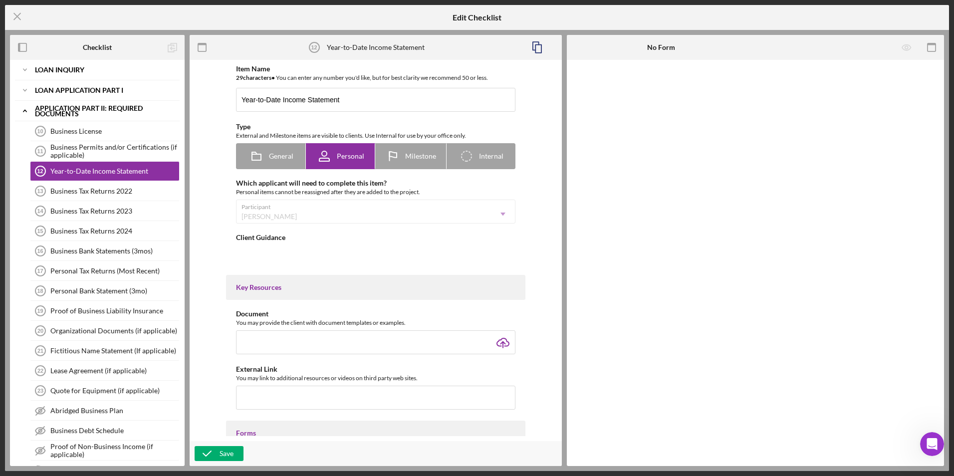
type textarea "<div>Please submit a year-to-date business income statement. This should includ…"
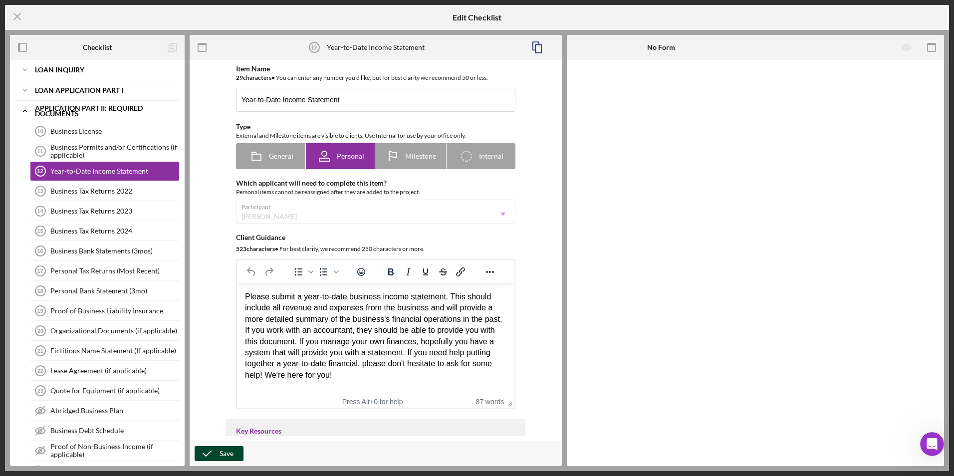
click at [222, 336] on div "Save" at bounding box center [227, 453] width 14 height 15
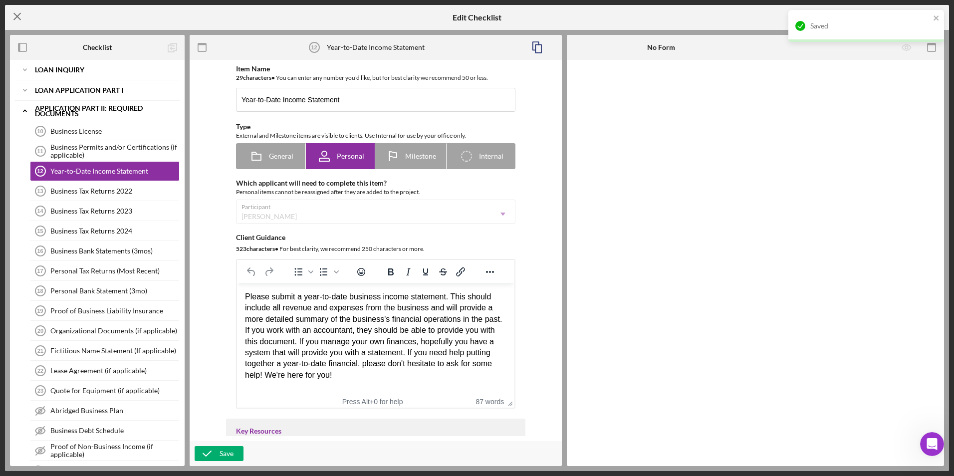
click at [17, 16] on line at bounding box center [17, 16] width 6 height 6
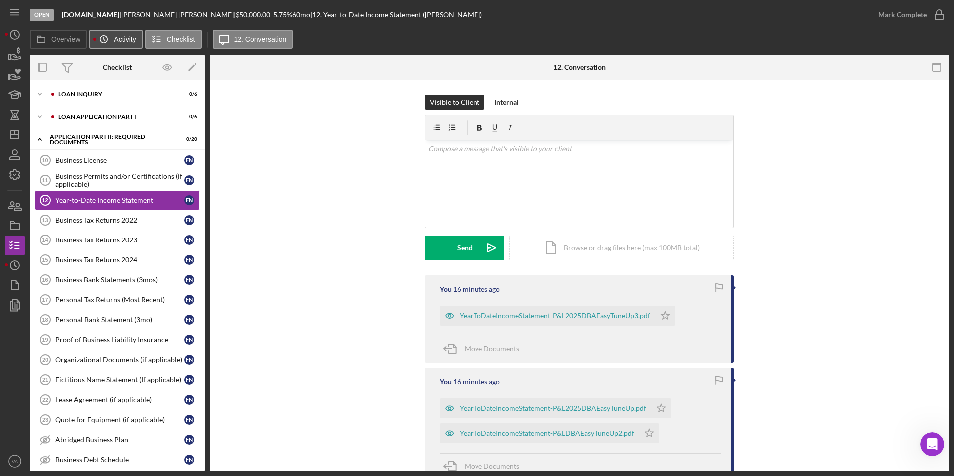
click at [116, 38] on label "Activity" at bounding box center [125, 39] width 22 height 8
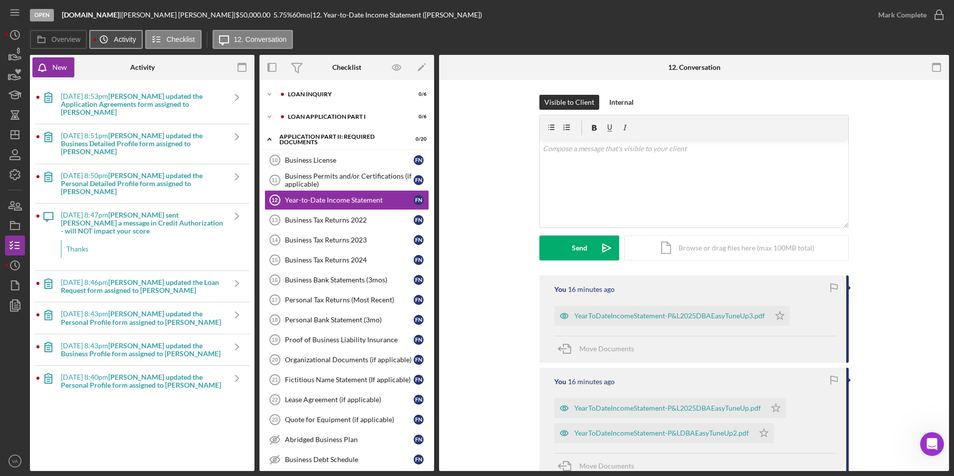
click at [134, 40] on label "Activity" at bounding box center [125, 39] width 22 height 8
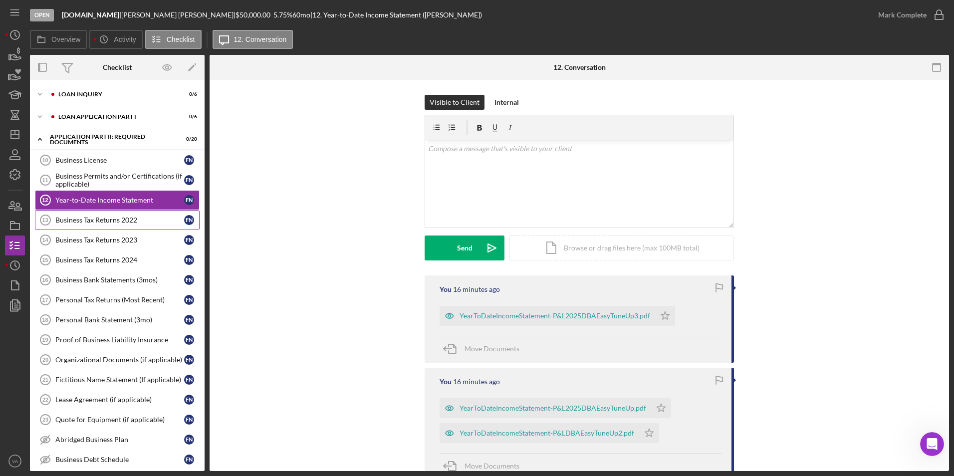
click at [126, 223] on div "Business Tax Returns 2022" at bounding box center [119, 220] width 129 height 8
